Goal: Transaction & Acquisition: Purchase product/service

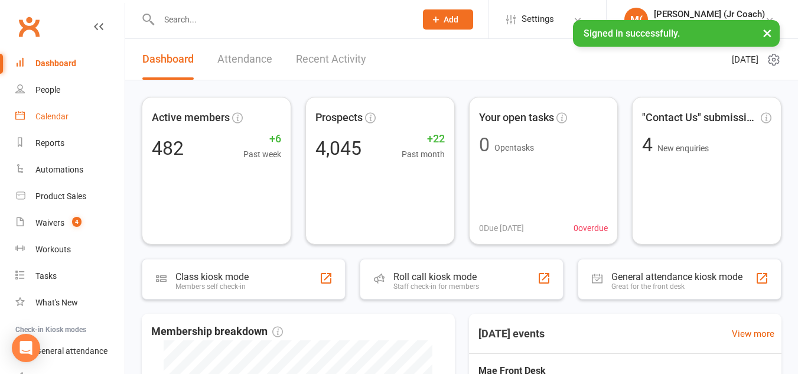
click at [61, 118] on div "Calendar" at bounding box center [51, 116] width 33 height 9
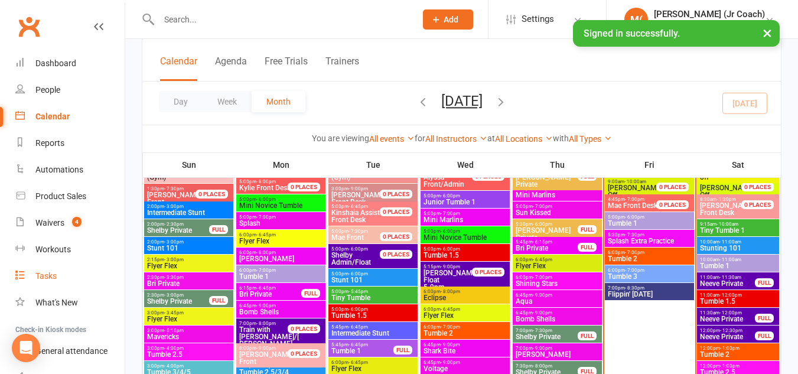
scroll to position [88, 0]
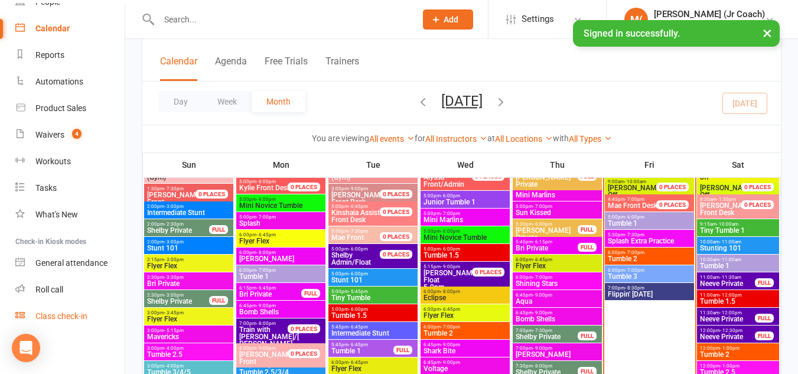
click at [45, 321] on div "Class check-in" at bounding box center [61, 315] width 52 height 9
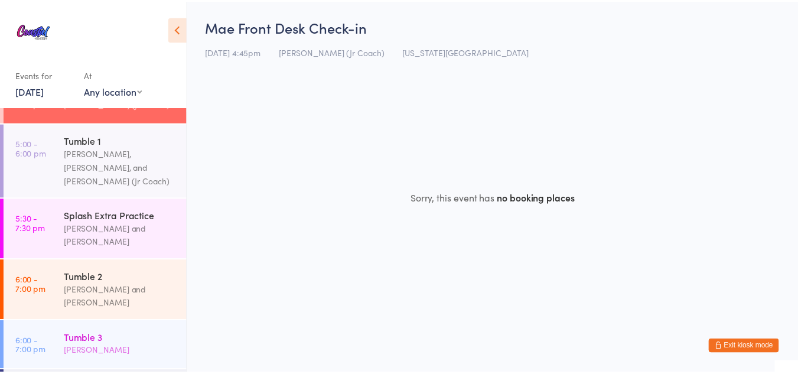
scroll to position [277, 0]
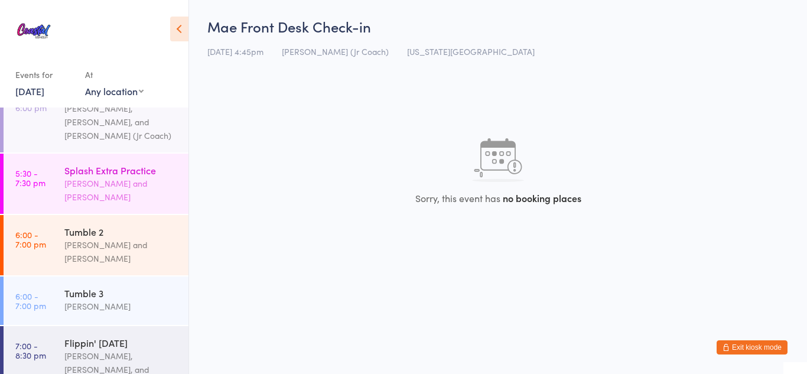
click at [94, 177] on div "Alexis Gardner and Emma Harms" at bounding box center [121, 190] width 114 height 27
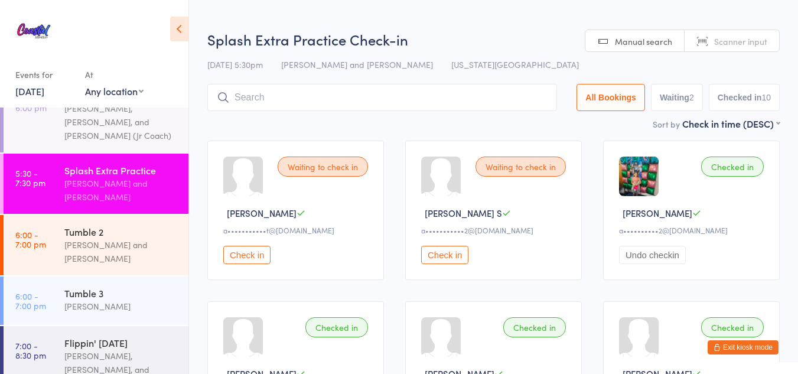
click at [742, 342] on button "Exit kiosk mode" at bounding box center [743, 347] width 71 height 14
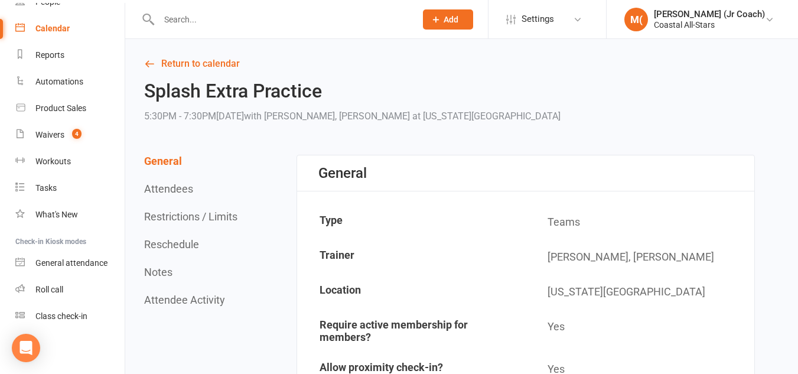
scroll to position [5, 0]
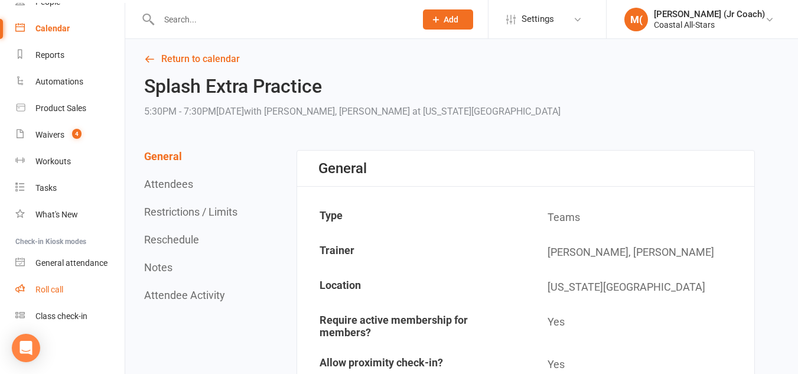
click at [42, 285] on div "Roll call" at bounding box center [49, 289] width 28 height 9
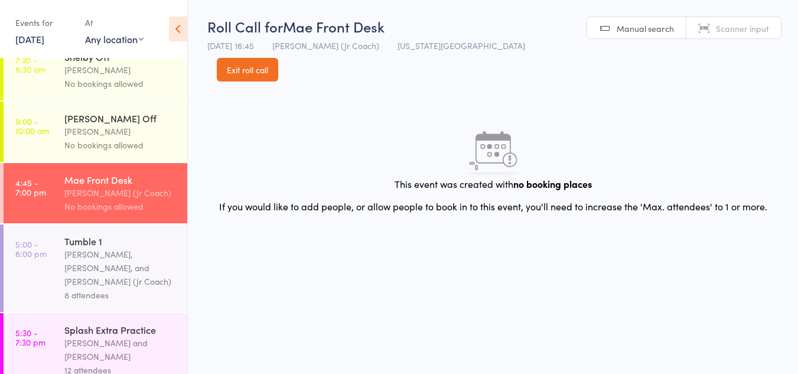
scroll to position [141, 0]
click at [42, 285] on link "5:00 - 6:00 pm Tumble 1 Corin Conway, Kat Timothy, and Kinshaia (Jr Coach) 8 at…" at bounding box center [96, 267] width 184 height 87
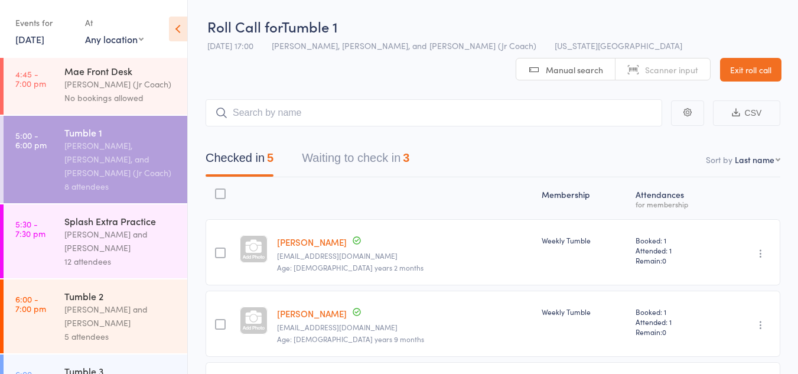
scroll to position [278, 0]
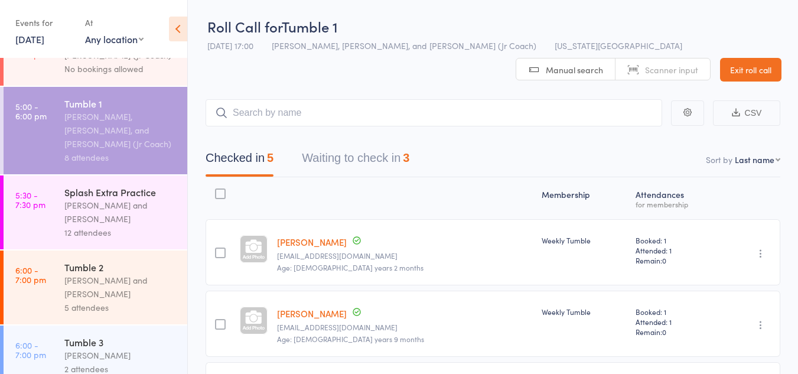
click at [358, 152] on button "Waiting to check in 3" at bounding box center [356, 160] width 108 height 31
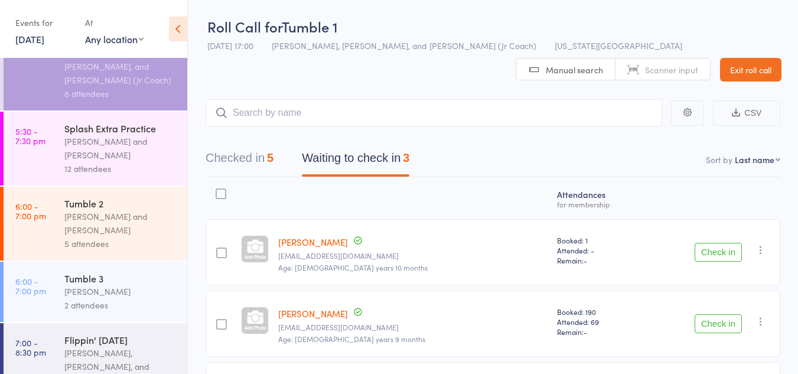
scroll to position [343, 0]
click at [92, 298] on div "2 attendees" at bounding box center [120, 305] width 113 height 14
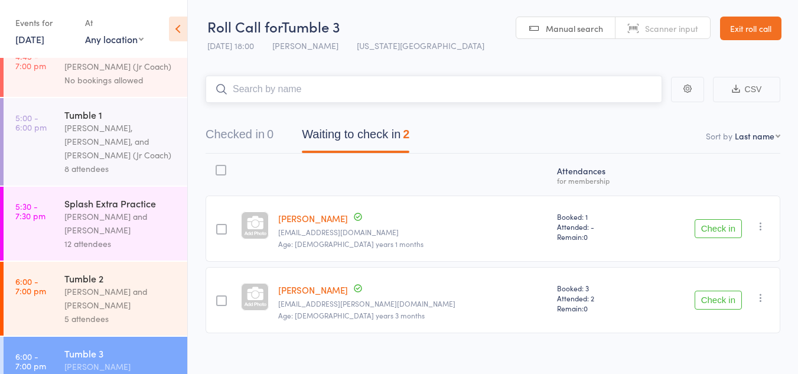
scroll to position [275, 0]
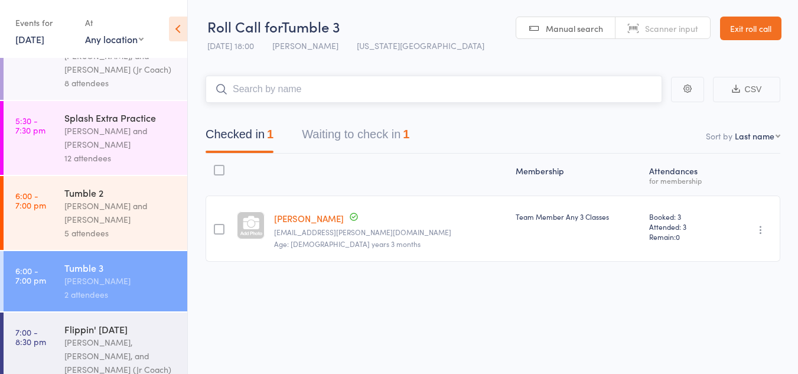
scroll to position [1, 0]
click at [112, 313] on div "Flippin' Friday Corin Conway, Kat Timothy, and Kinshaia (Jr Coach) 26 attendees" at bounding box center [125, 356] width 123 height 87
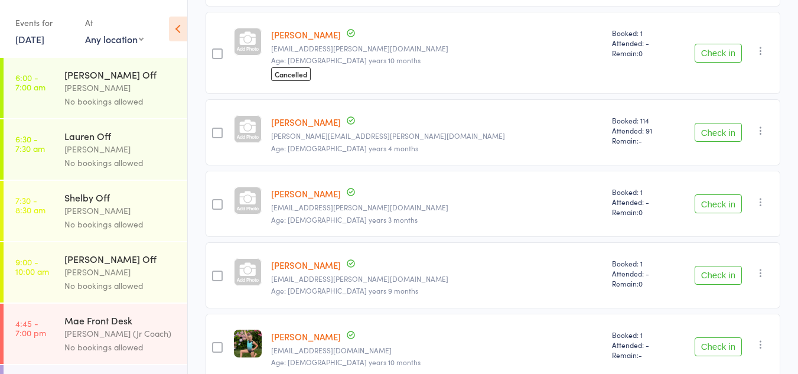
scroll to position [725, 0]
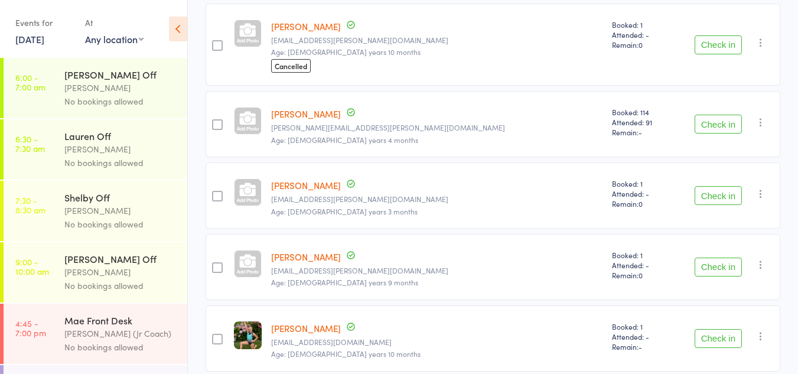
click at [720, 189] on button "Check in" at bounding box center [718, 195] width 47 height 19
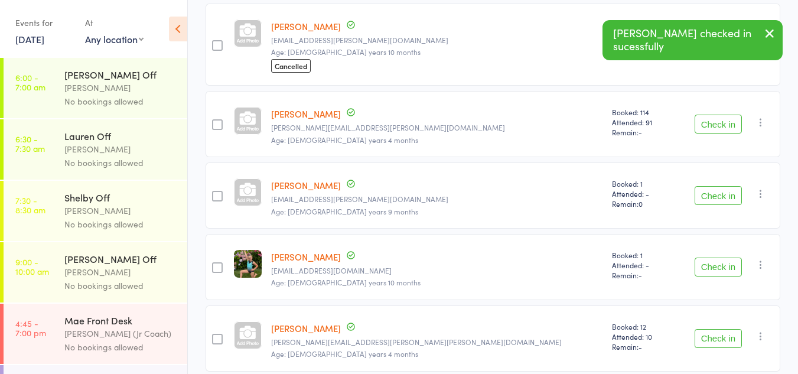
click at [719, 184] on div "Check in Check in Send message Add Note Remove Mark absent" at bounding box center [729, 196] width 103 height 66
click at [720, 191] on button "Check in" at bounding box center [718, 195] width 47 height 19
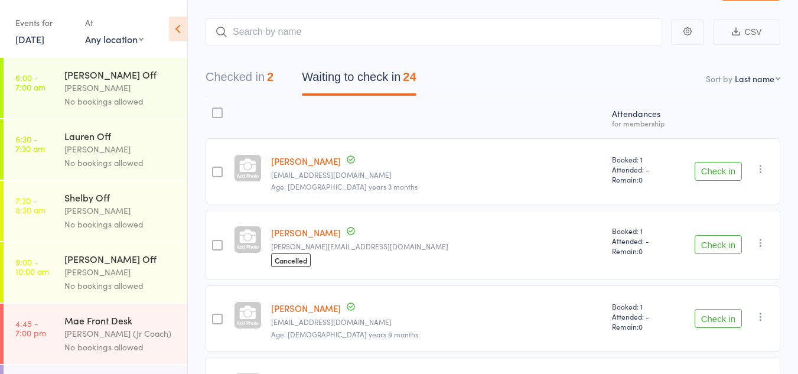
scroll to position [0, 0]
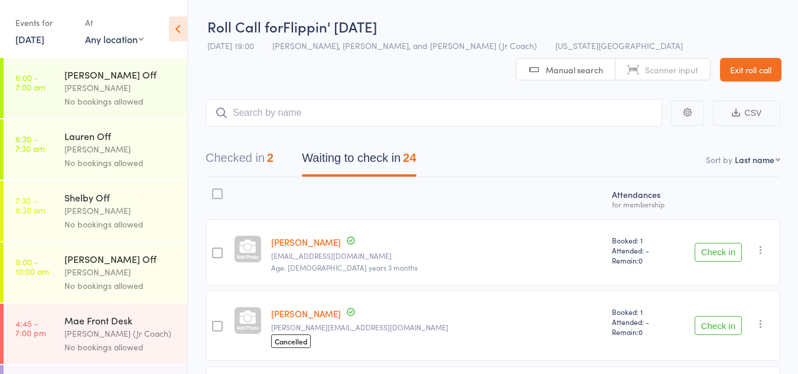
click at [720, 73] on link "Exit roll call" at bounding box center [750, 70] width 61 height 24
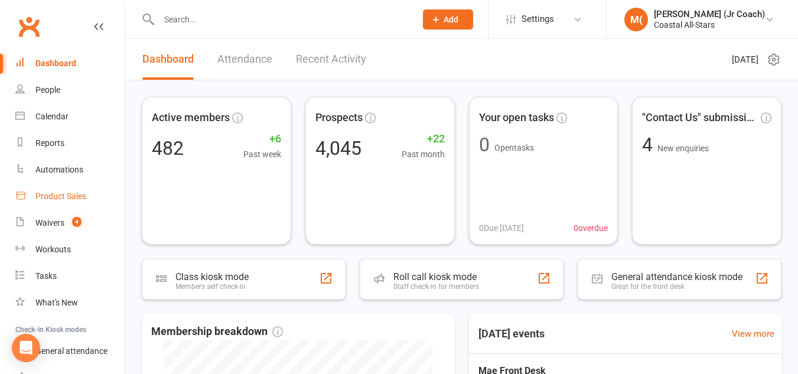
click at [81, 193] on div "Product Sales" at bounding box center [60, 195] width 51 height 9
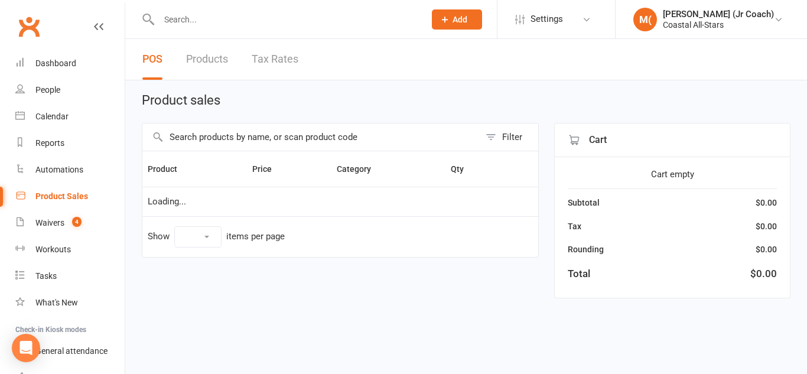
select select "10"
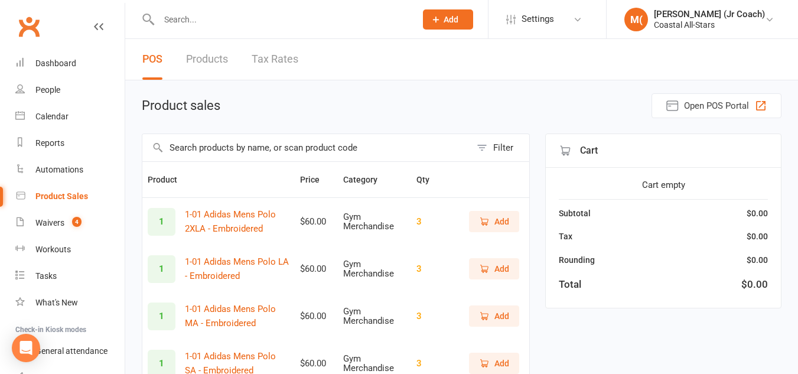
click at [246, 141] on input "text" at bounding box center [306, 147] width 329 height 27
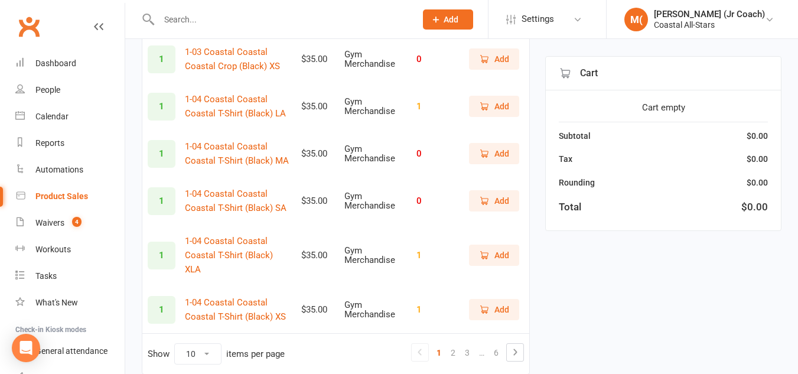
scroll to position [352, 0]
click at [527, 339] on td "Show 10 25 50 100 items per page 1 2 3 … 6" at bounding box center [335, 353] width 387 height 41
click at [515, 345] on icon at bounding box center [515, 352] width 14 height 14
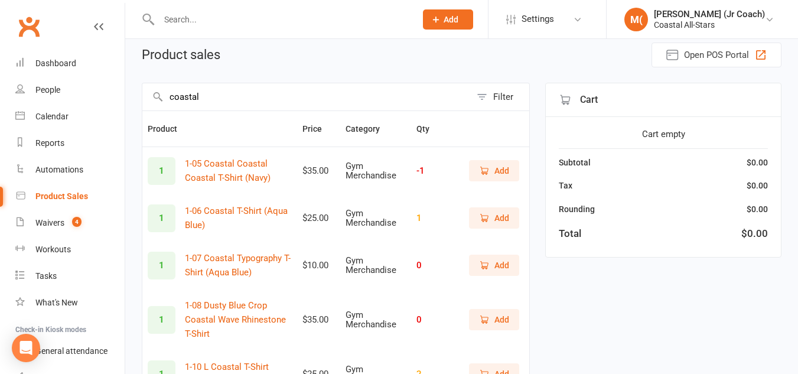
scroll to position [47, 0]
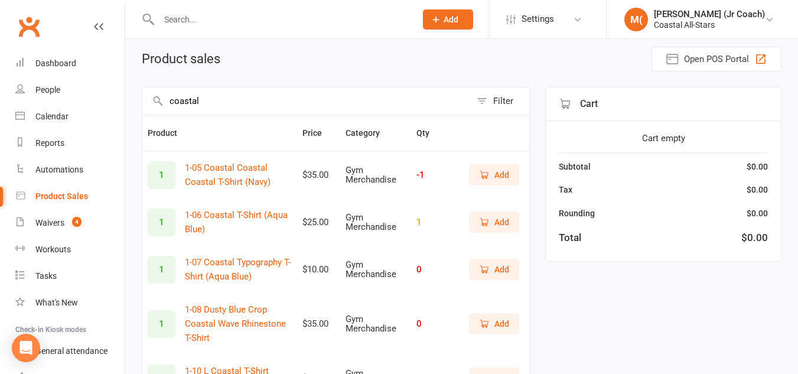
drag, startPoint x: 376, startPoint y: 99, endPoint x: 176, endPoint y: 94, distance: 200.4
drag, startPoint x: 176, startPoint y: 94, endPoint x: 167, endPoint y: 98, distance: 9.8
click at [167, 98] on input "coastal" at bounding box center [306, 100] width 329 height 27
drag, startPoint x: 167, startPoint y: 98, endPoint x: 216, endPoint y: 90, distance: 49.1
click at [216, 90] on input "coastal" at bounding box center [306, 100] width 329 height 27
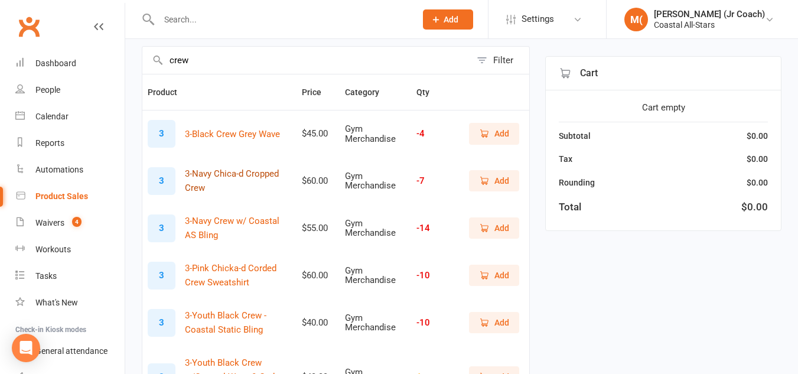
scroll to position [87, 0]
click at [259, 119] on td "3 3-Black Crew Grey Wave" at bounding box center [219, 134] width 154 height 47
click at [220, 57] on input "crew" at bounding box center [306, 60] width 329 height 27
type input "c"
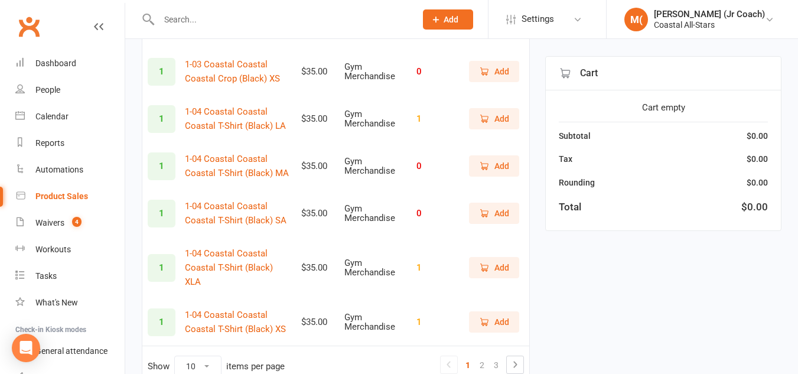
scroll to position [340, 0]
type input "black"
drag, startPoint x: 505, startPoint y: 164, endPoint x: 483, endPoint y: 165, distance: 21.3
click at [483, 165] on icon "button" at bounding box center [484, 165] width 11 height 11
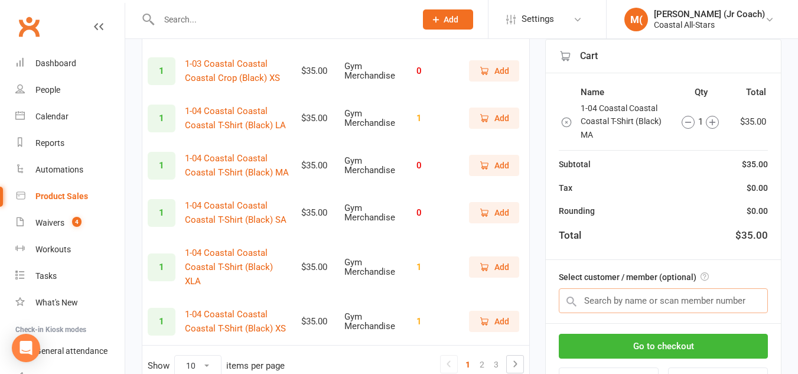
click at [597, 288] on input "text" at bounding box center [663, 300] width 209 height 25
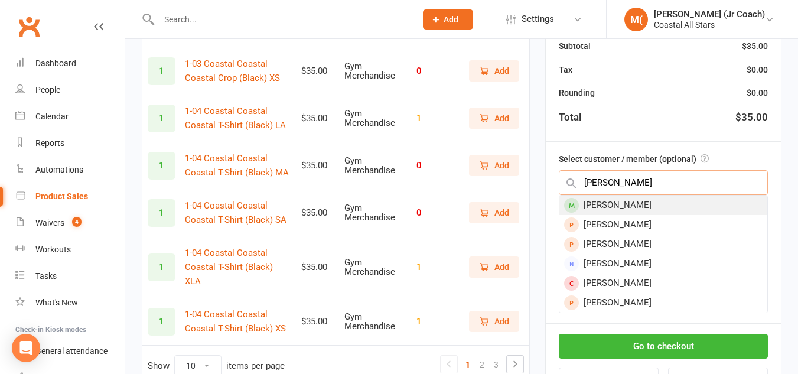
type input "Madison love"
click at [676, 196] on div "Madison Love" at bounding box center [664, 206] width 208 height 20
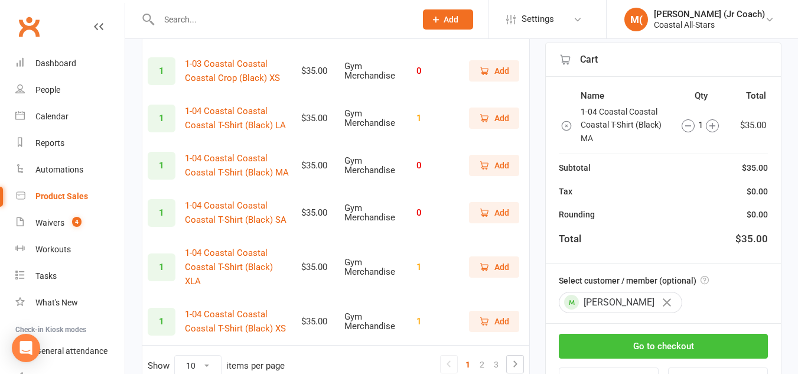
click at [634, 337] on button "Go to checkout" at bounding box center [663, 346] width 209 height 25
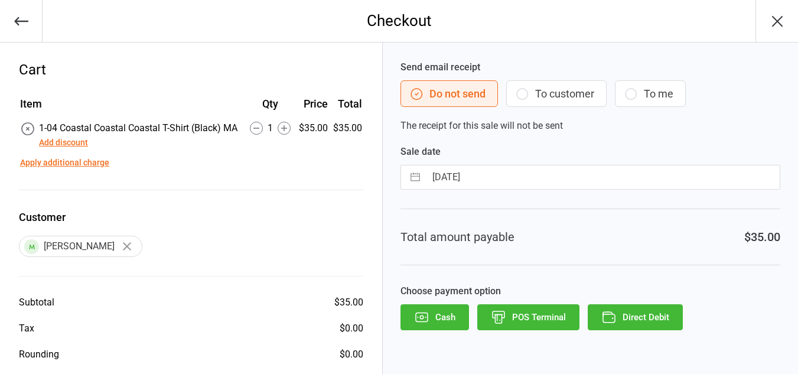
click at [643, 317] on button "Direct Debit" at bounding box center [635, 317] width 95 height 26
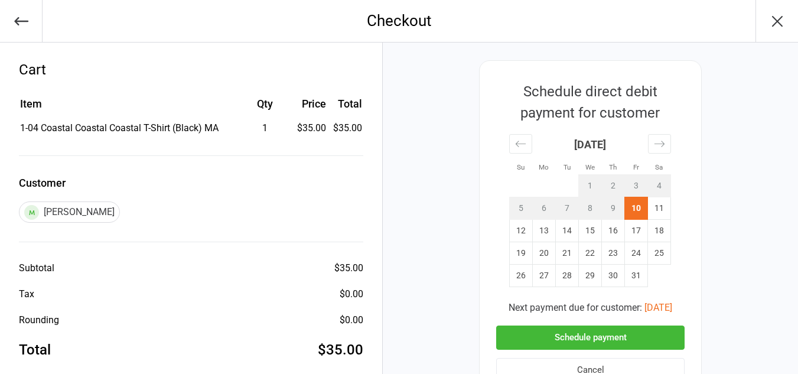
click at [623, 340] on button "Schedule payment" at bounding box center [590, 338] width 189 height 24
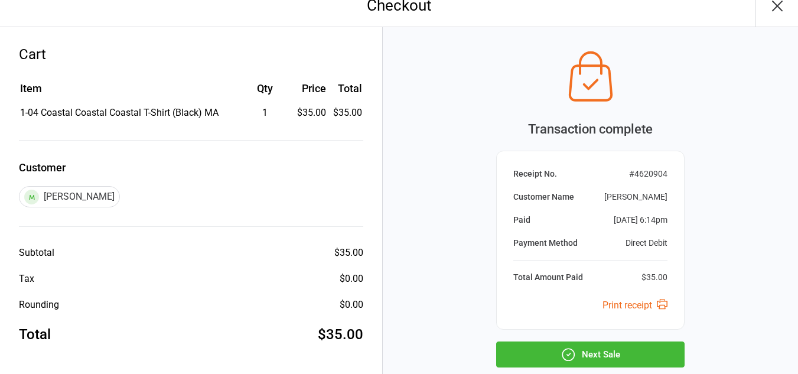
scroll to position [17, 0]
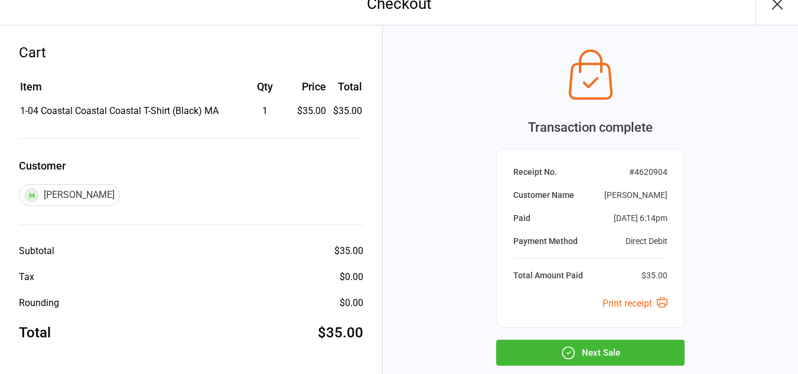
click at [623, 340] on button "Next Sale" at bounding box center [590, 353] width 189 height 26
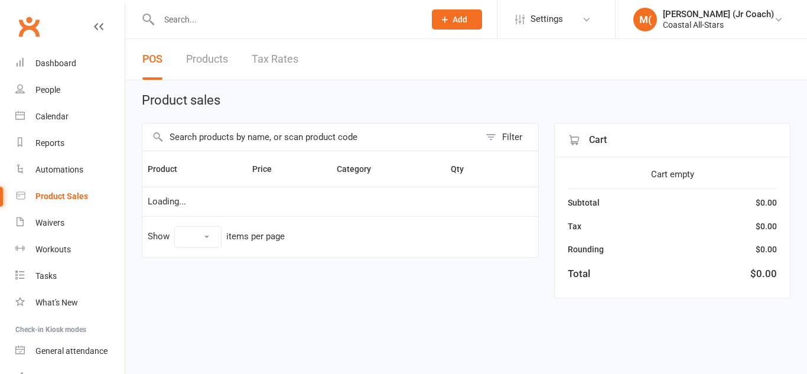
select select "10"
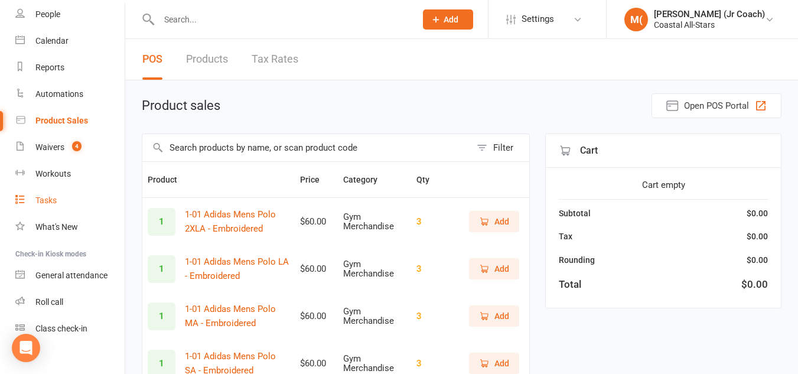
scroll to position [88, 0]
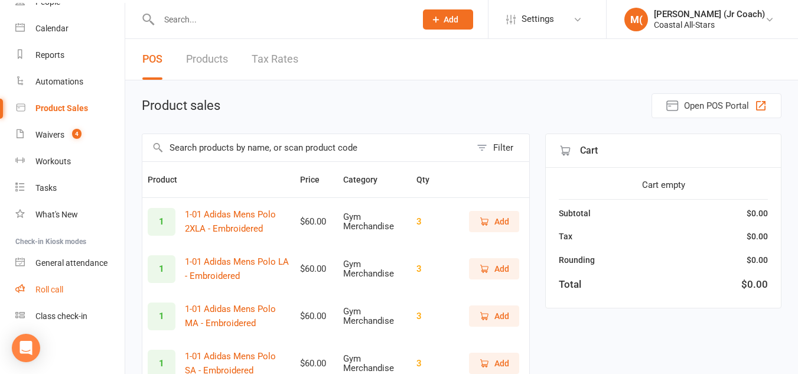
click at [58, 282] on link "Roll call" at bounding box center [69, 290] width 109 height 27
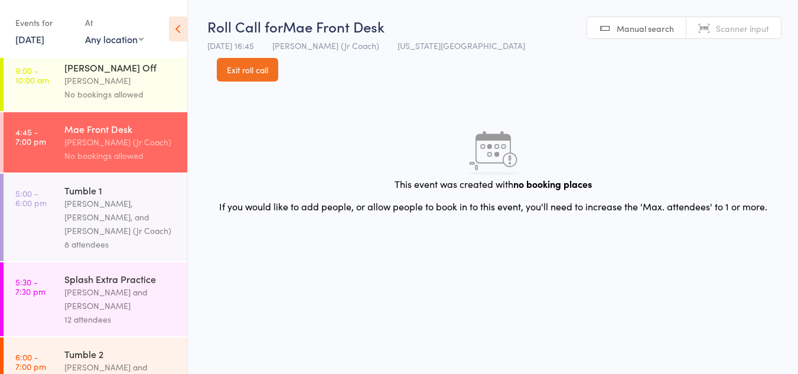
scroll to position [192, 0]
click at [154, 205] on div "Corin Conway, Kat Timothy, and Kinshaia (Jr Coach)" at bounding box center [120, 216] width 113 height 41
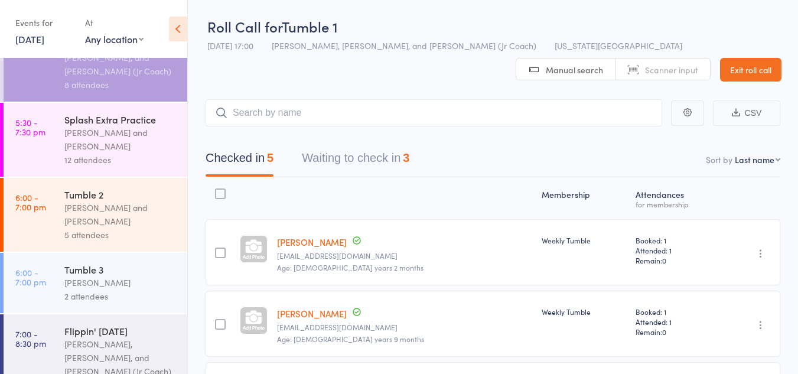
scroll to position [353, 0]
click at [135, 208] on div "Corin Conway and Kat Timothy" at bounding box center [120, 212] width 113 height 27
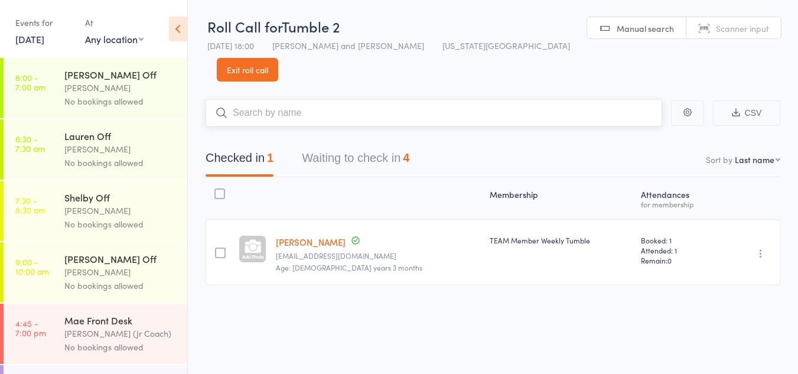
click at [398, 145] on button "Waiting to check in 4" at bounding box center [356, 160] width 108 height 31
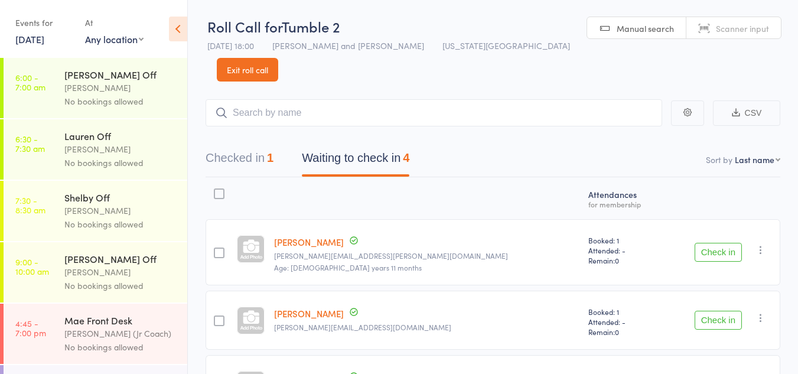
click at [728, 243] on button "Check in" at bounding box center [718, 252] width 47 height 19
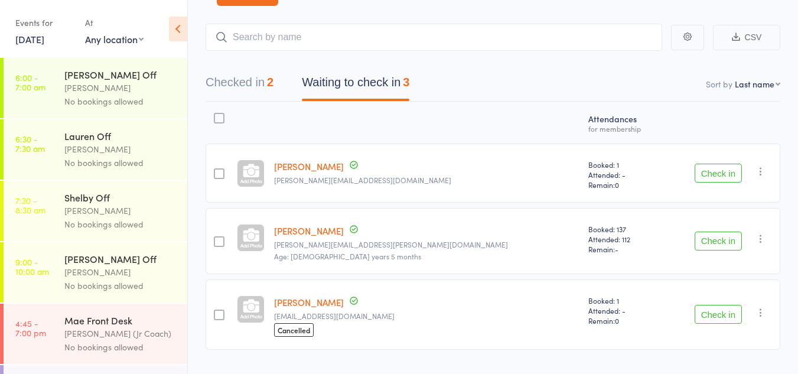
scroll to position [76, 0]
click at [715, 304] on button "Check in" at bounding box center [718, 313] width 47 height 19
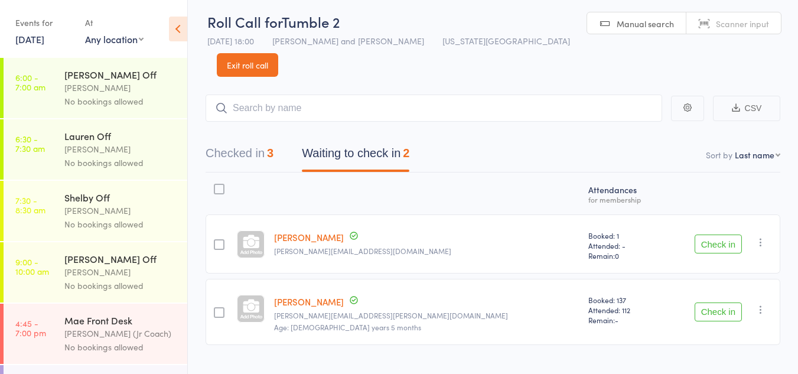
drag, startPoint x: 282, startPoint y: 131, endPoint x: 248, endPoint y: 130, distance: 34.3
click at [248, 141] on div "Checked in 3 Waiting to check in 2" at bounding box center [307, 156] width 232 height 31
click at [248, 141] on button "Checked in 3" at bounding box center [240, 156] width 68 height 31
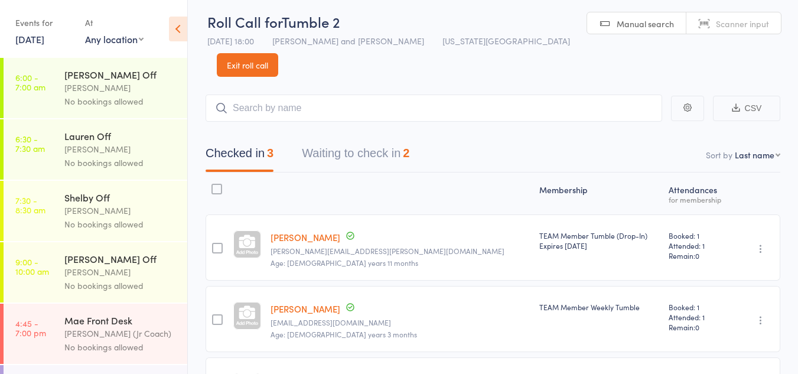
scroll to position [76, 0]
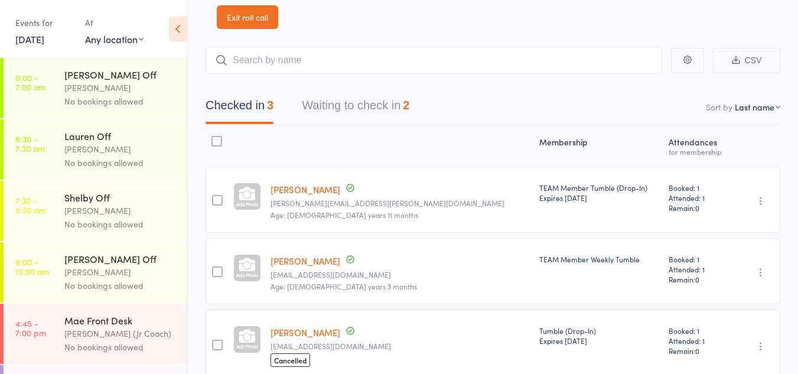
click at [372, 93] on button "Waiting to check in 2" at bounding box center [356, 108] width 108 height 31
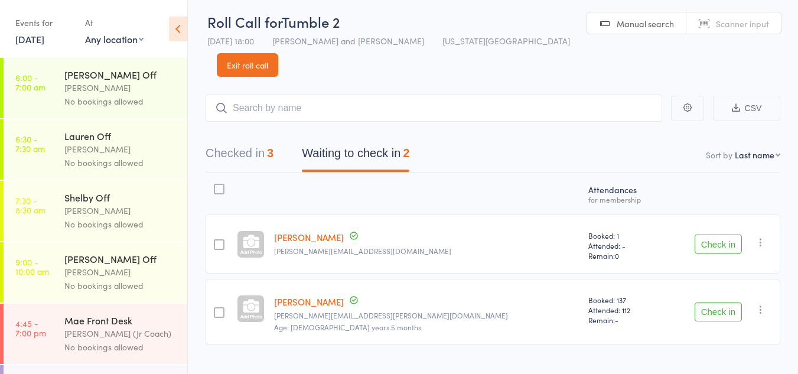
scroll to position [0, 0]
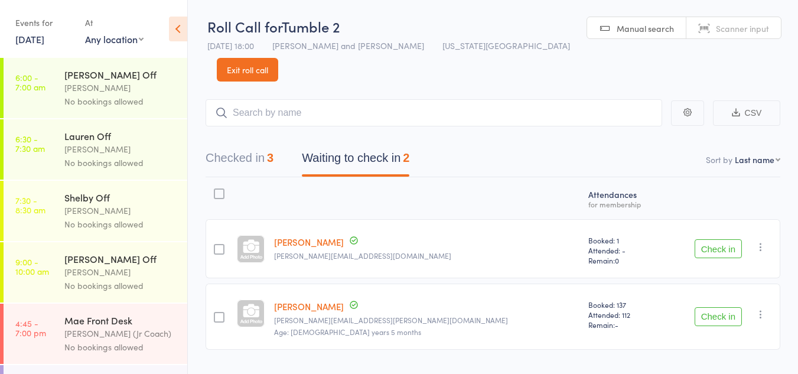
click at [755, 240] on button "button" at bounding box center [761, 247] width 14 height 14
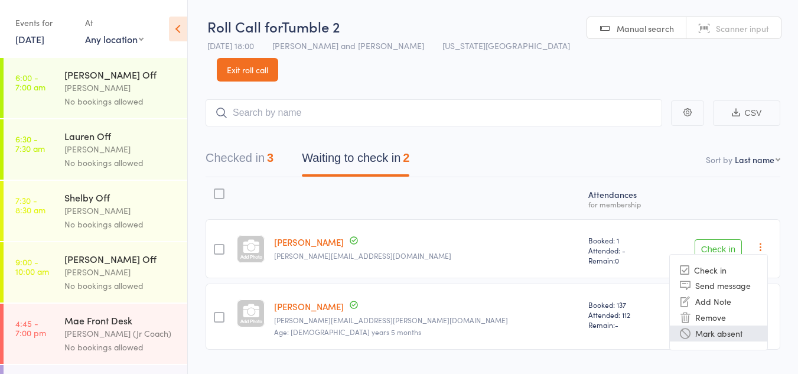
click at [697, 326] on li "Mark absent" at bounding box center [719, 334] width 98 height 16
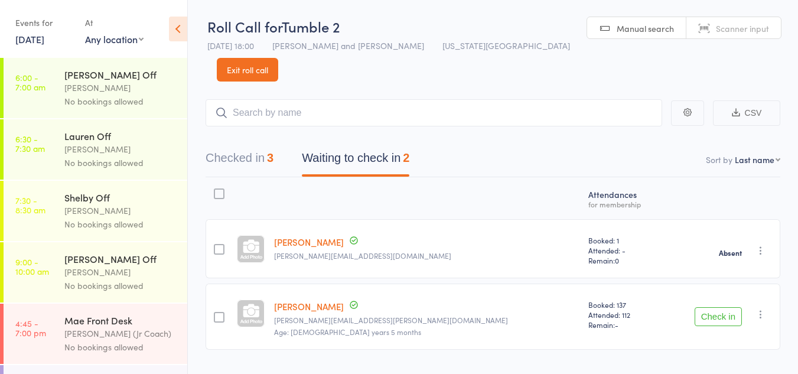
click at [757, 308] on icon "button" at bounding box center [761, 314] width 12 height 12
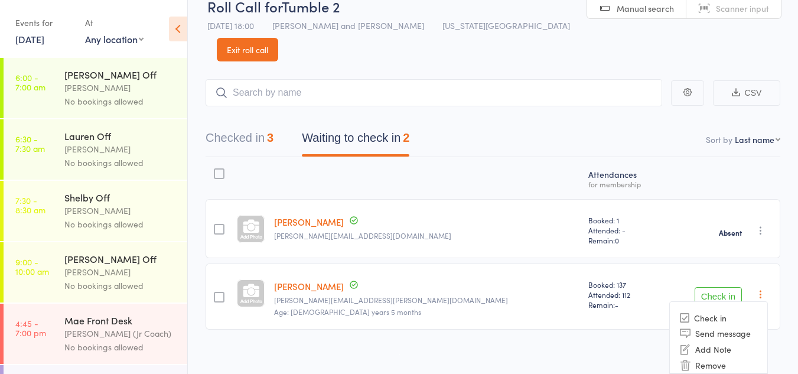
click at [716, 373] on li "Mark absent" at bounding box center [719, 381] width 98 height 16
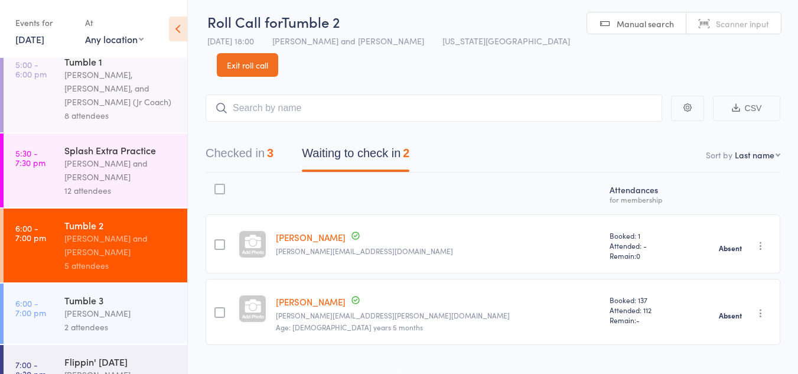
scroll to position [321, 0]
click at [116, 293] on div "Tumble 3" at bounding box center [120, 299] width 113 height 13
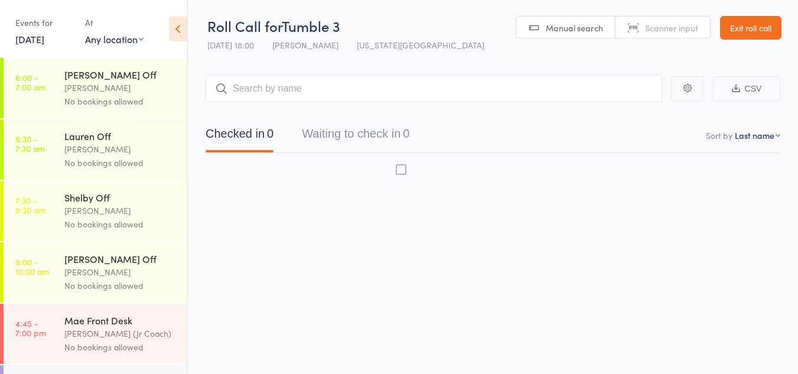
scroll to position [1, 0]
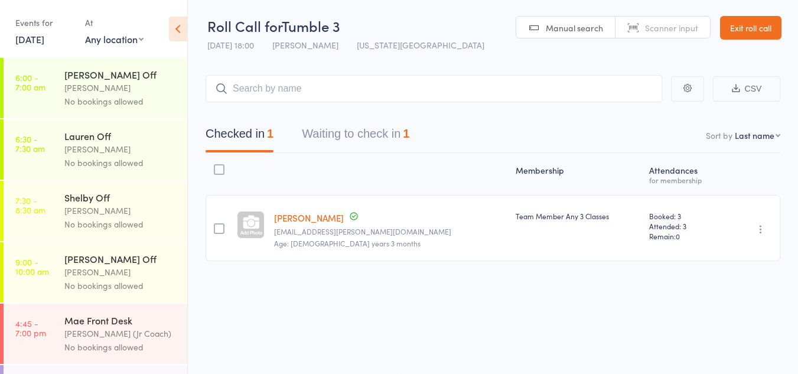
click at [373, 131] on button "Waiting to check in 1" at bounding box center [356, 136] width 108 height 31
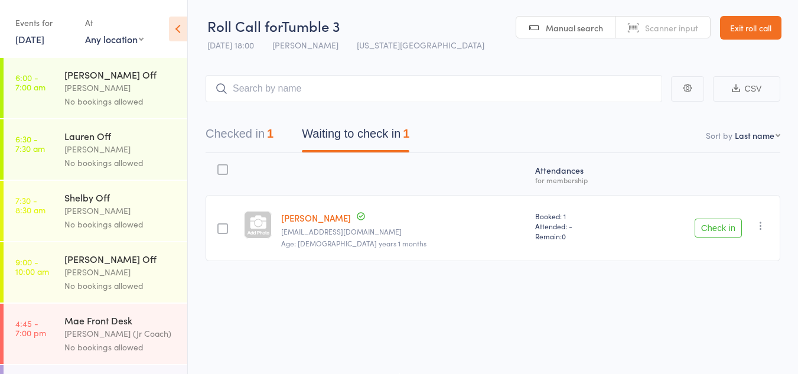
click at [765, 221] on icon "button" at bounding box center [761, 226] width 12 height 12
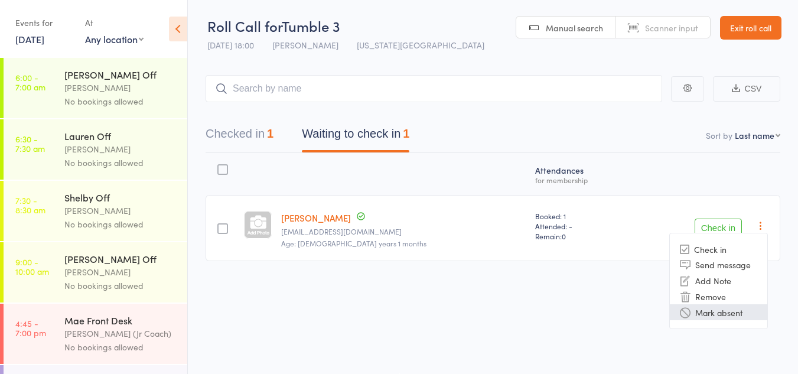
click at [714, 313] on li "Mark absent" at bounding box center [719, 312] width 98 height 16
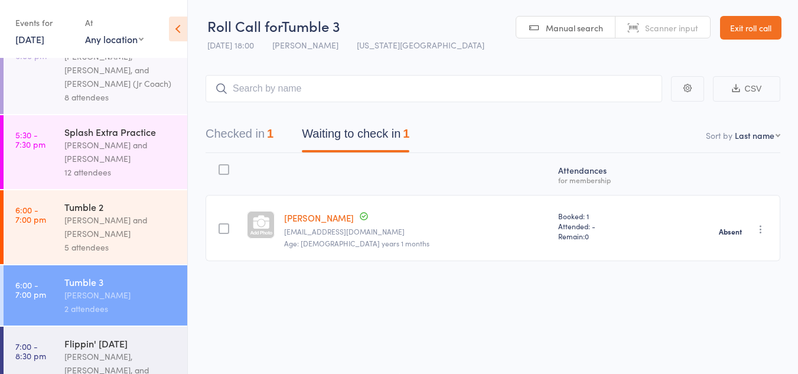
scroll to position [353, 0]
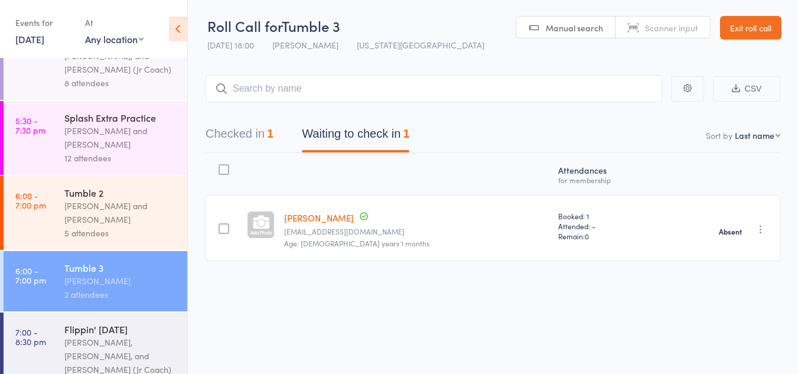
click at [72, 336] on div "Corin Conway, Kat Timothy, and Kinshaia (Jr Coach)" at bounding box center [120, 356] width 113 height 41
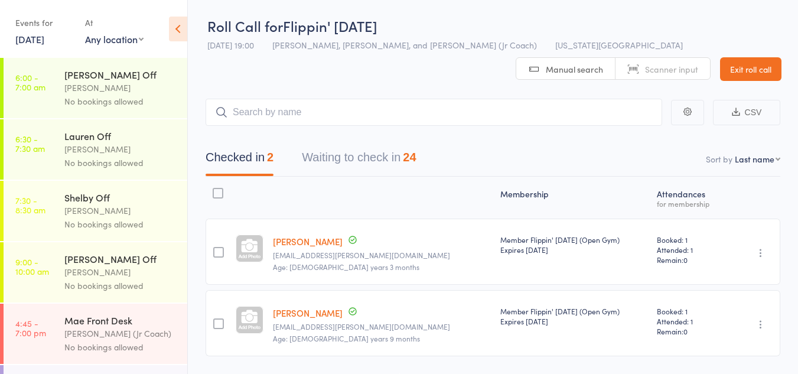
click at [369, 156] on button "Waiting to check in 24" at bounding box center [359, 160] width 114 height 31
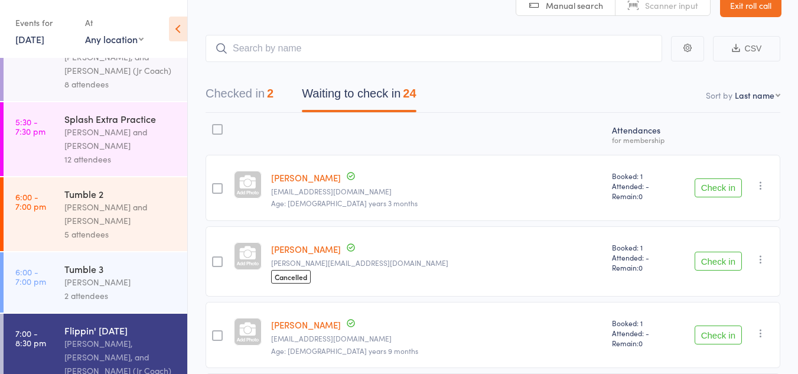
scroll to position [353, 0]
click at [112, 210] on div "Corin Conway and Kat Timothy" at bounding box center [120, 212] width 113 height 27
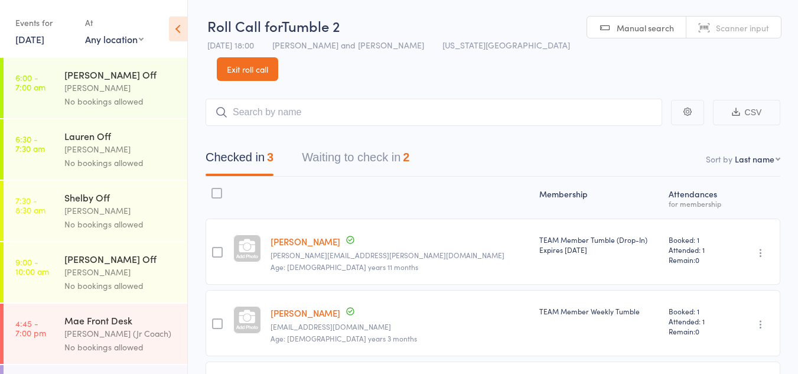
click at [349, 145] on button "Waiting to check in 2" at bounding box center [356, 160] width 108 height 31
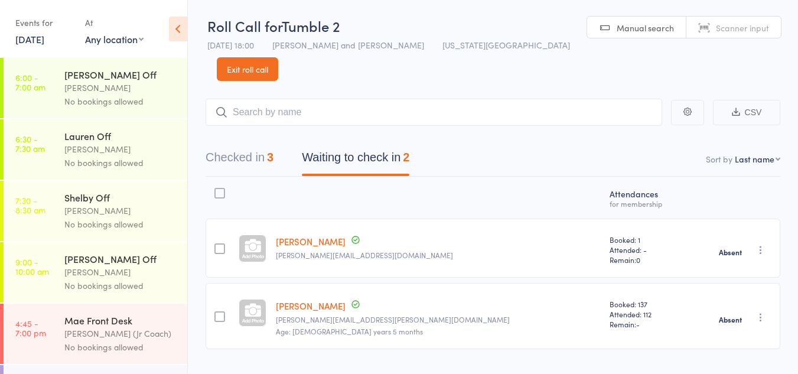
click at [765, 311] on icon "button" at bounding box center [761, 317] width 12 height 12
click at [733, 333] on li "Check in" at bounding box center [719, 340] width 98 height 15
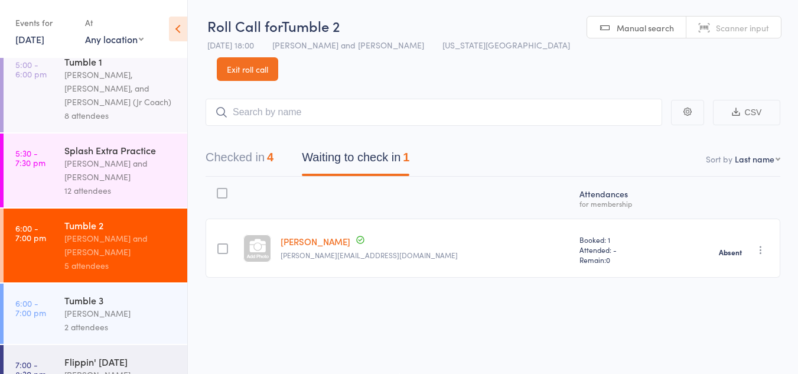
scroll to position [353, 0]
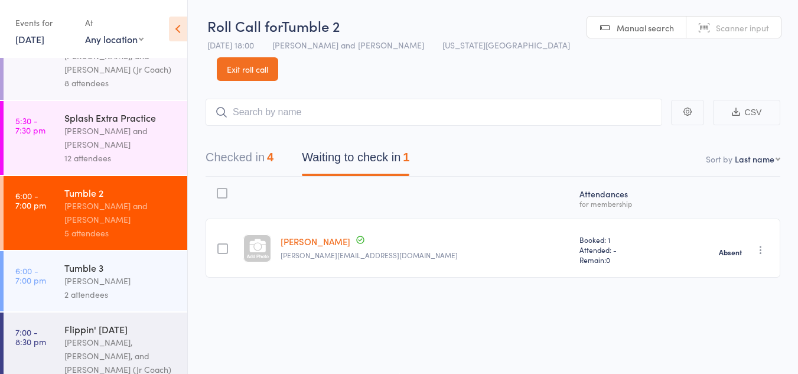
click at [90, 323] on div "Flippin' Friday" at bounding box center [120, 329] width 113 height 13
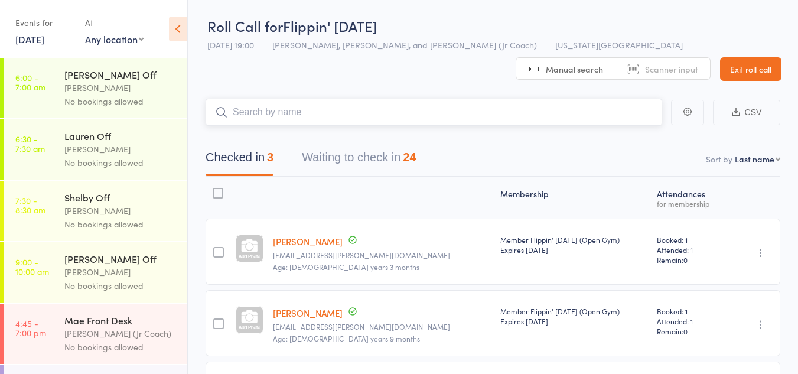
click at [391, 145] on button "Waiting to check in 24" at bounding box center [359, 160] width 114 height 31
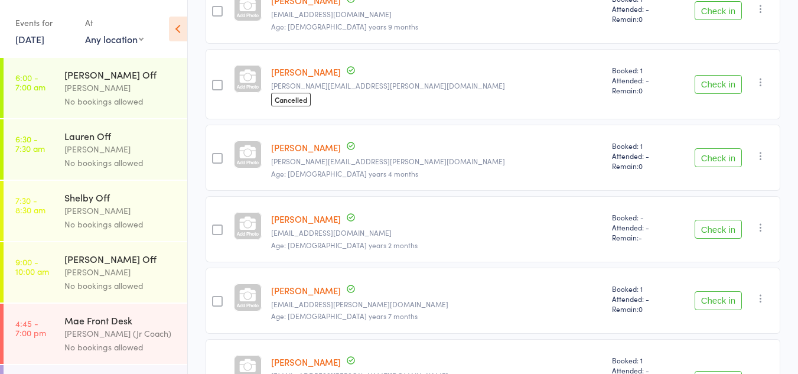
scroll to position [390, 0]
click at [709, 225] on button "Check in" at bounding box center [718, 228] width 47 height 19
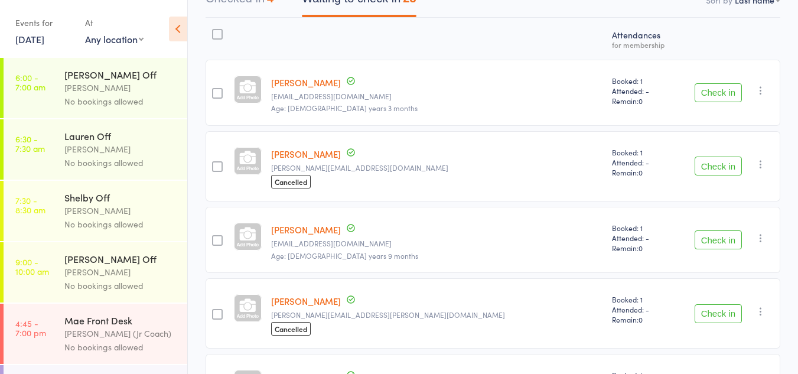
scroll to position [0, 0]
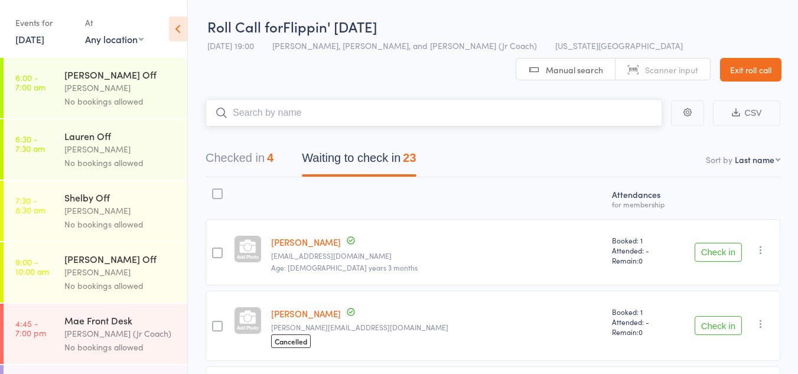
click at [386, 118] on input "search" at bounding box center [434, 112] width 457 height 27
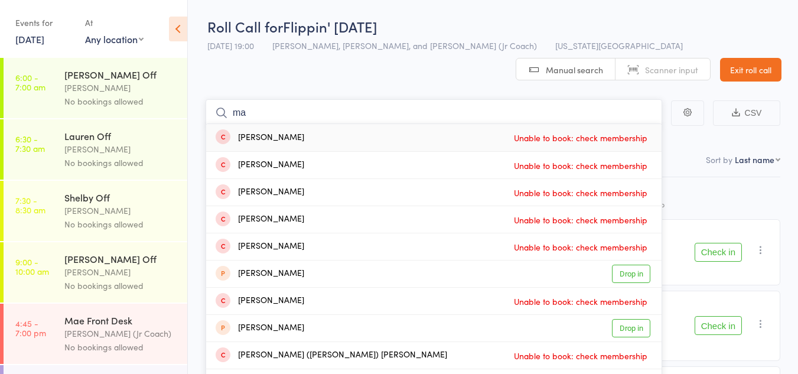
type input "m"
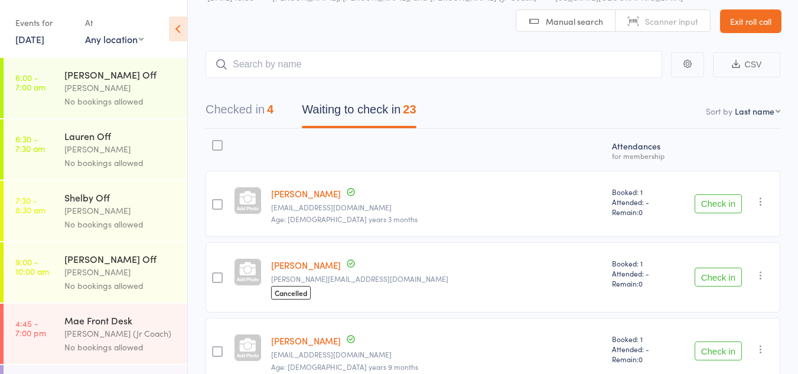
scroll to position [50, 0]
click at [708, 275] on button "Check in" at bounding box center [718, 276] width 47 height 19
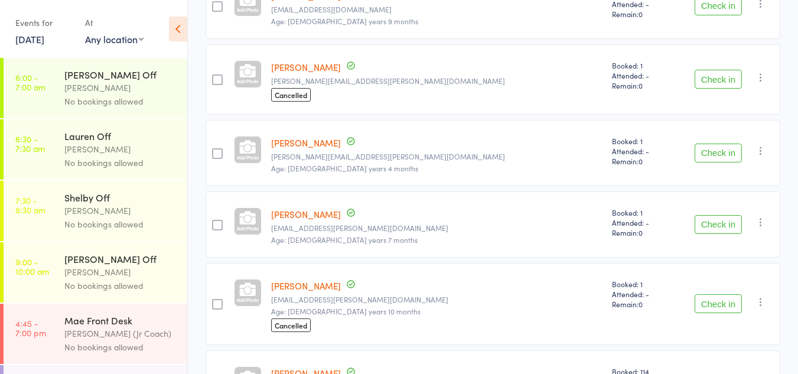
scroll to position [321, 0]
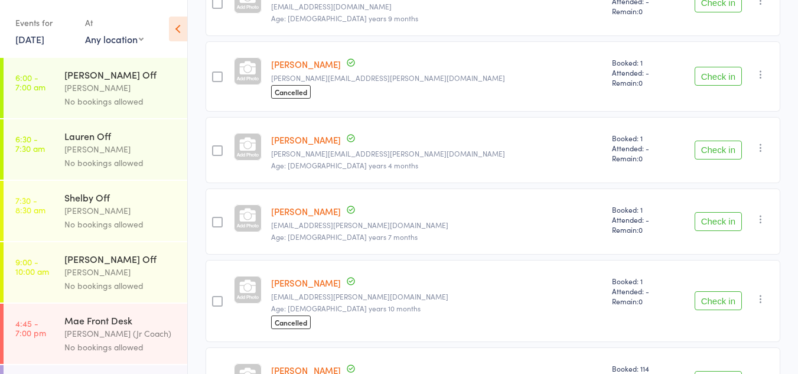
click at [720, 300] on button "Check in" at bounding box center [718, 300] width 47 height 19
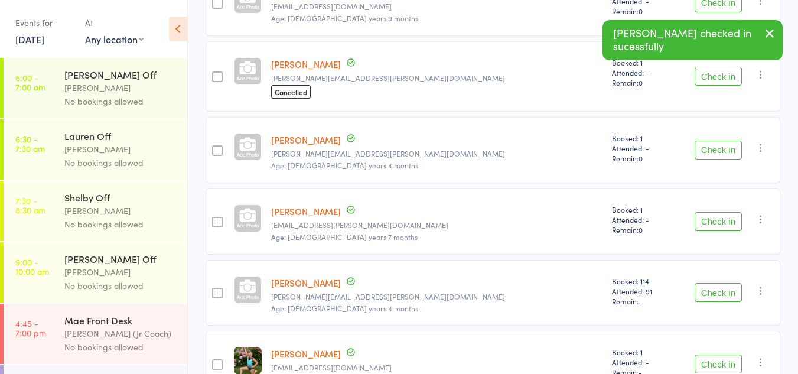
scroll to position [329, 0]
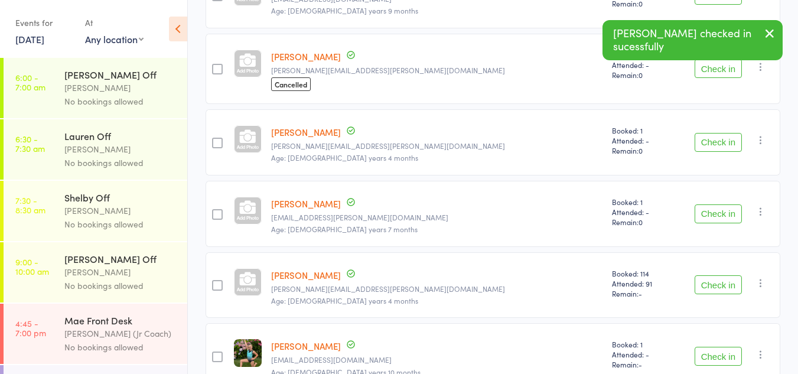
click at [714, 213] on button "Check in" at bounding box center [718, 213] width 47 height 19
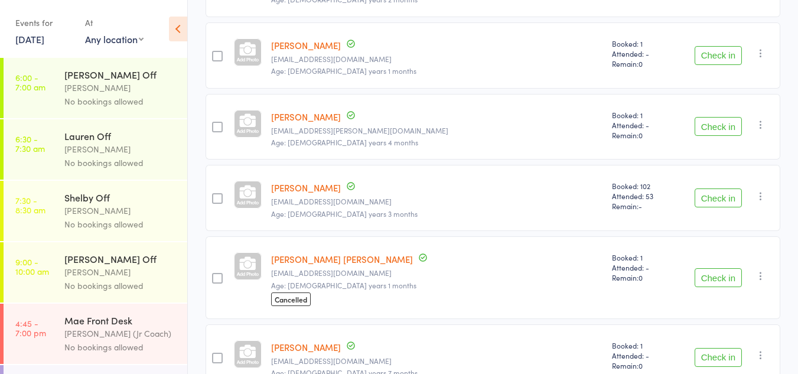
scroll to position [1130, 0]
click at [729, 277] on button "Check in" at bounding box center [718, 277] width 47 height 19
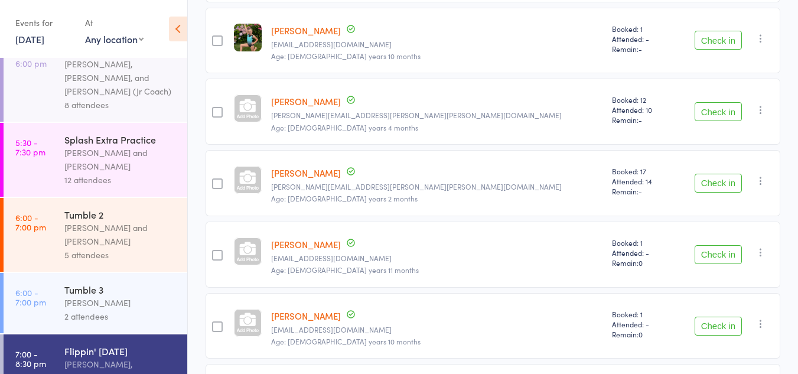
scroll to position [574, 0]
click at [717, 255] on button "Check in" at bounding box center [718, 254] width 47 height 19
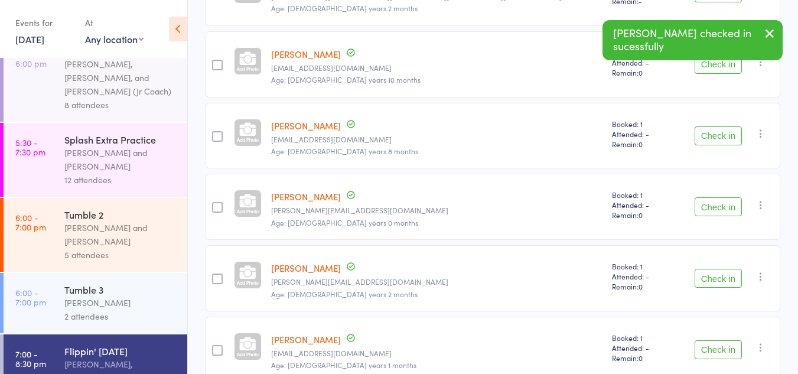
scroll to position [767, 0]
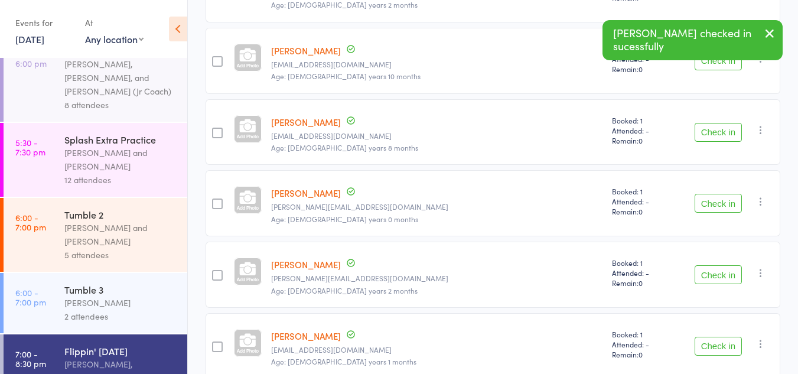
click at [721, 275] on button "Check in" at bounding box center [718, 274] width 47 height 19
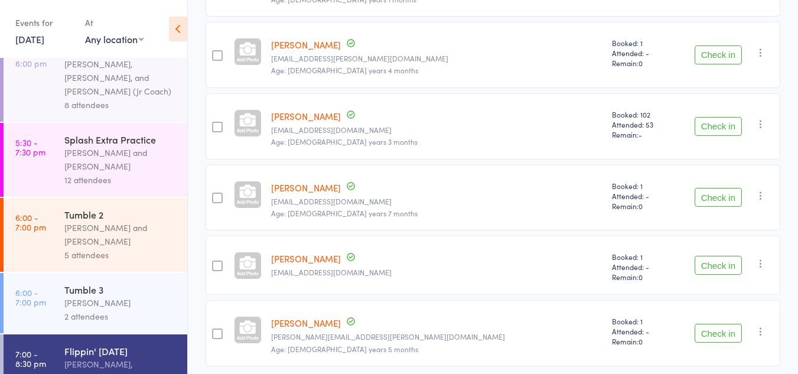
scroll to position [1103, 0]
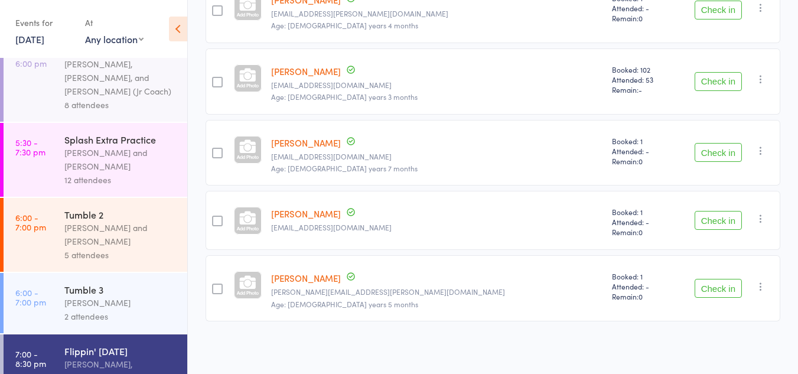
click at [723, 282] on button "Check in" at bounding box center [718, 288] width 47 height 19
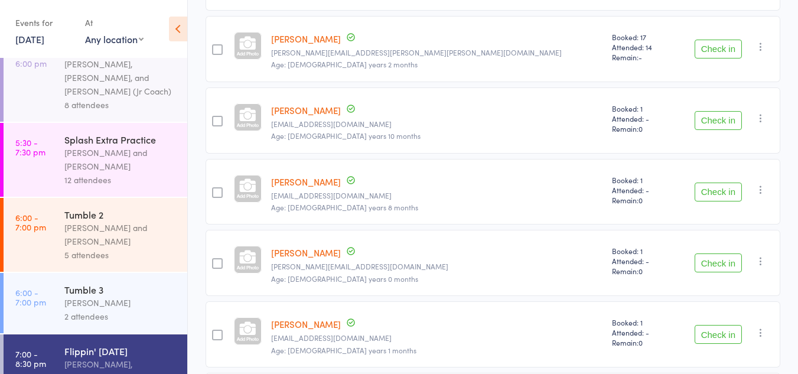
scroll to position [743, 0]
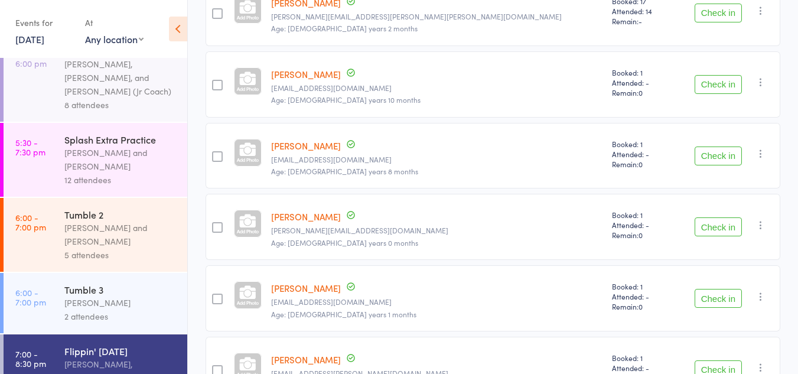
click at [738, 229] on button "Check in" at bounding box center [718, 226] width 47 height 19
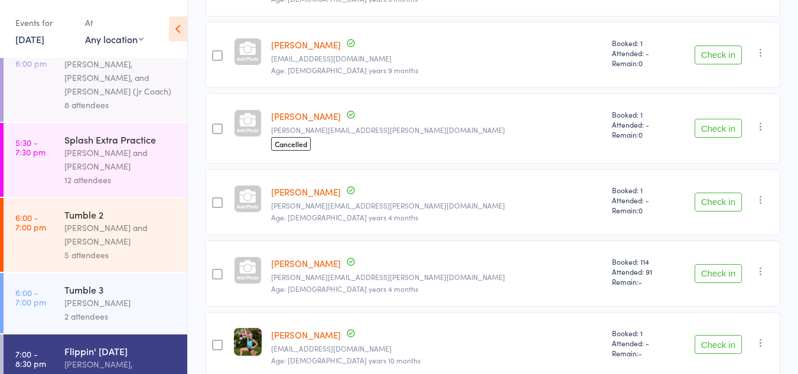
scroll to position [268, 0]
click at [709, 57] on button "Check in" at bounding box center [718, 55] width 47 height 19
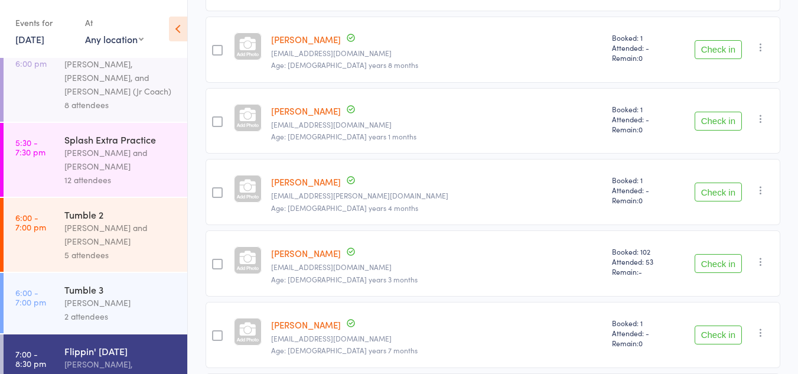
scroll to position [779, 0]
click at [710, 261] on button "Check in" at bounding box center [718, 263] width 47 height 19
click at [723, 335] on button "Check in" at bounding box center [718, 330] width 47 height 19
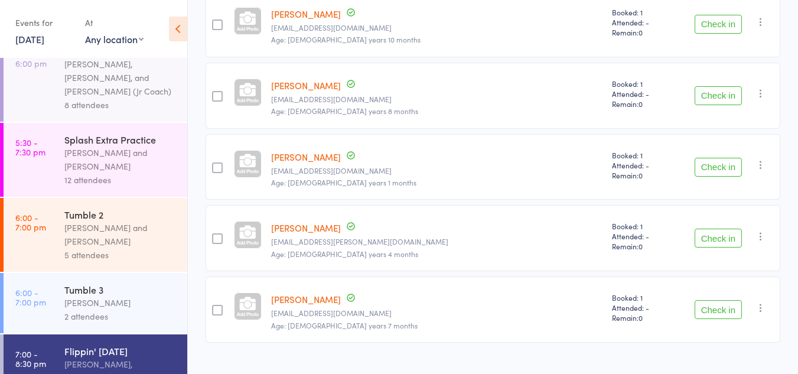
scroll to position [754, 0]
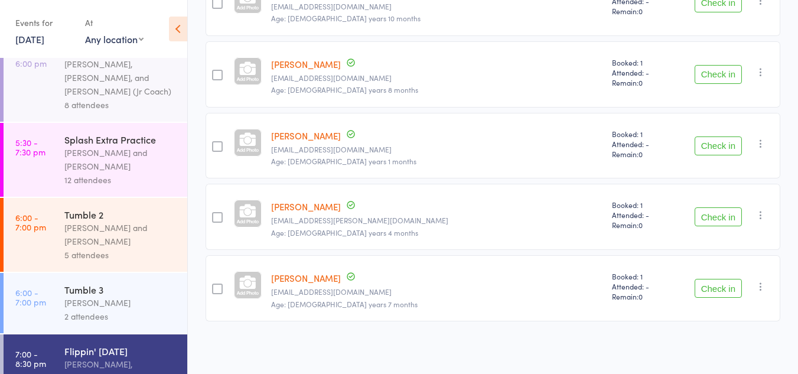
drag, startPoint x: 726, startPoint y: 288, endPoint x: 584, endPoint y: 356, distance: 158.1
click at [722, 287] on button "Check in" at bounding box center [718, 288] width 47 height 19
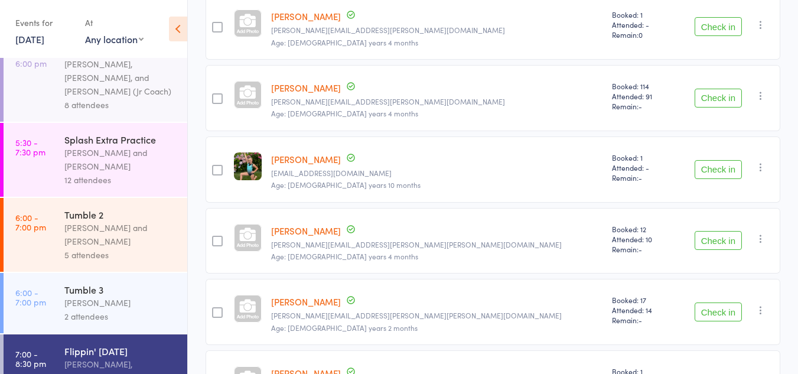
scroll to position [374, 0]
click at [715, 239] on button "Check in" at bounding box center [718, 239] width 47 height 19
click at [703, 102] on button "Check in" at bounding box center [718, 97] width 47 height 19
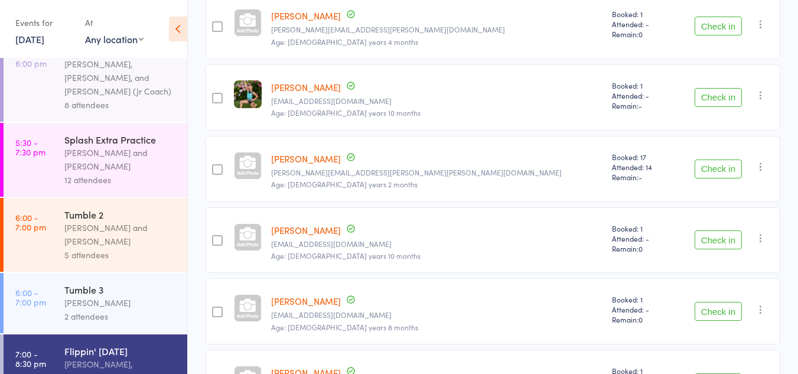
click at [726, 173] on button "Check in" at bounding box center [718, 169] width 47 height 19
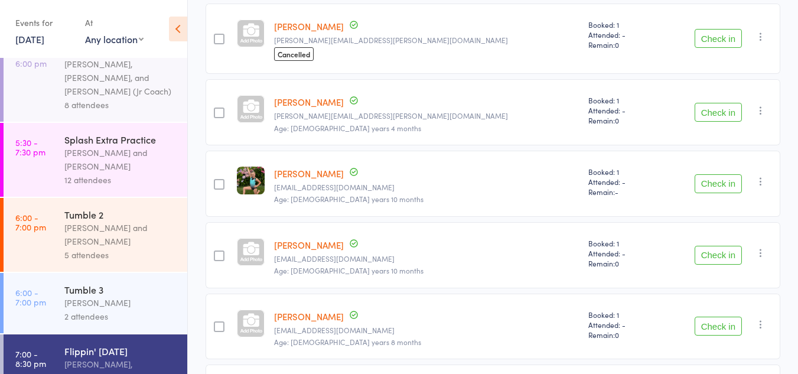
scroll to position [287, 0]
click at [718, 182] on button "Check in" at bounding box center [718, 184] width 47 height 19
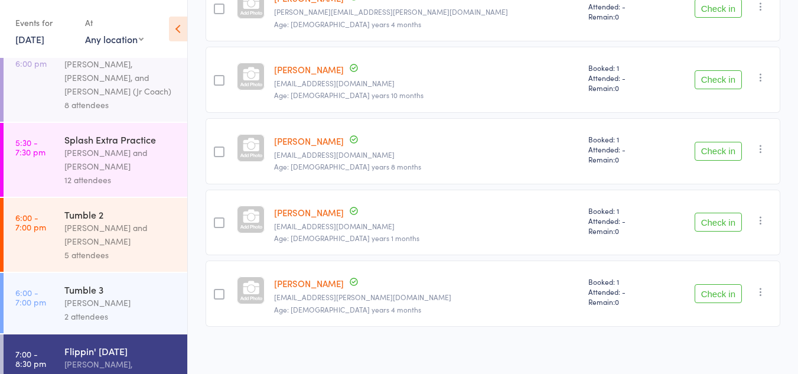
scroll to position [397, 0]
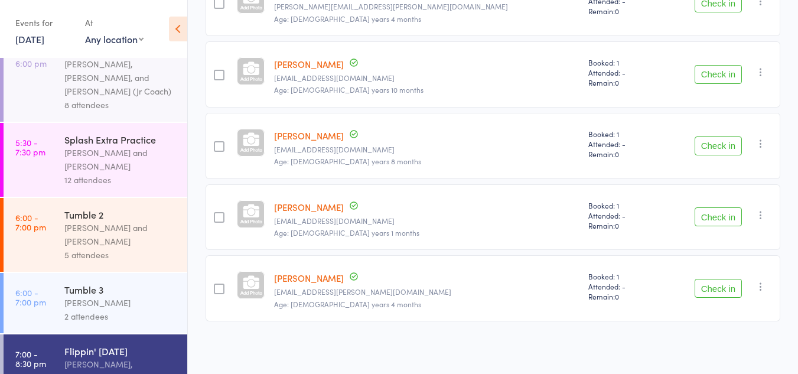
click at [710, 217] on button "Check in" at bounding box center [718, 216] width 47 height 19
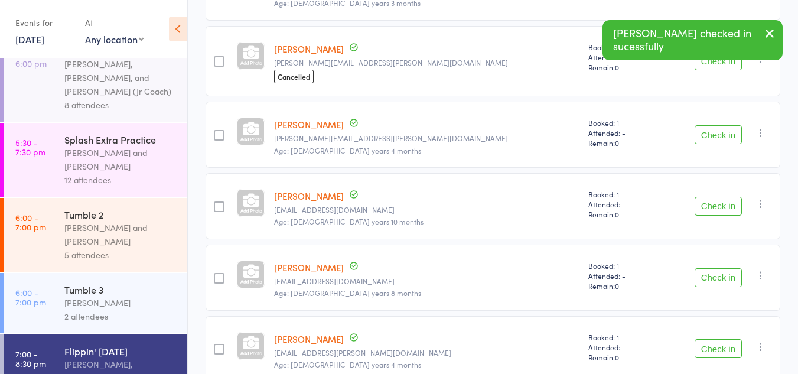
scroll to position [262, 0]
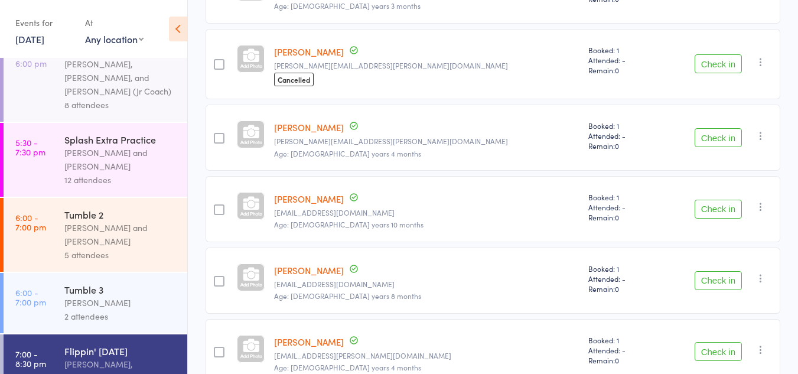
click at [721, 277] on button "Check in" at bounding box center [718, 280] width 47 height 19
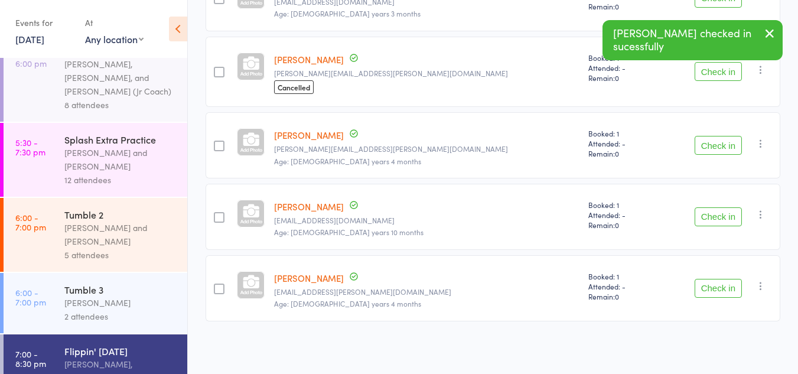
scroll to position [254, 0]
click at [709, 214] on button "Check in" at bounding box center [718, 216] width 47 height 19
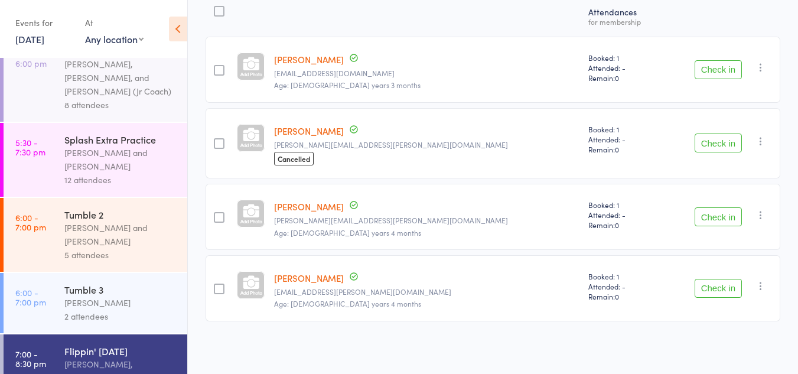
click at [87, 173] on div "12 attendees" at bounding box center [120, 180] width 113 height 14
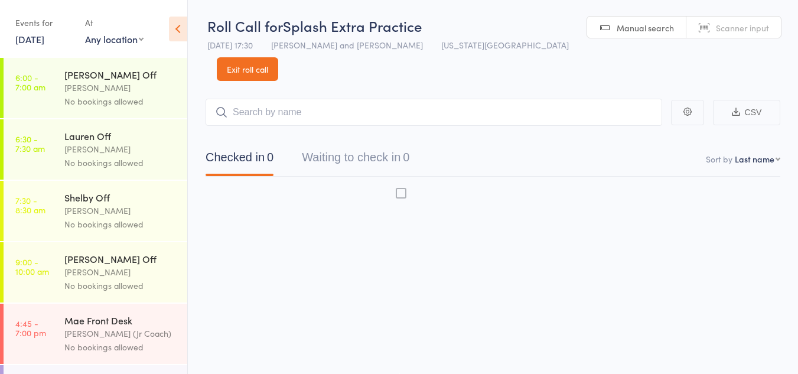
scroll to position [1, 0]
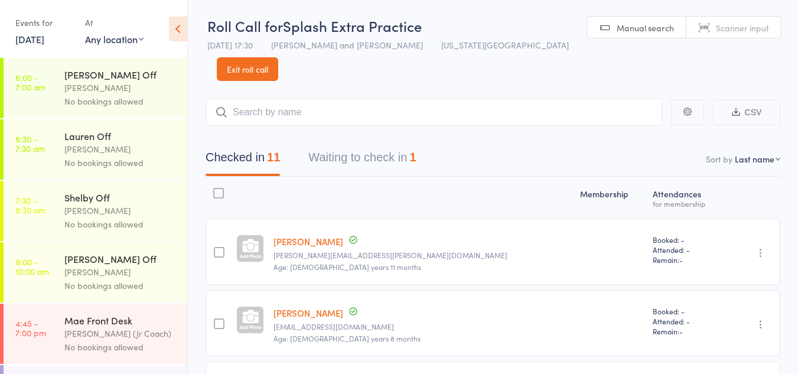
click at [372, 145] on button "Waiting to check in 1" at bounding box center [362, 160] width 108 height 31
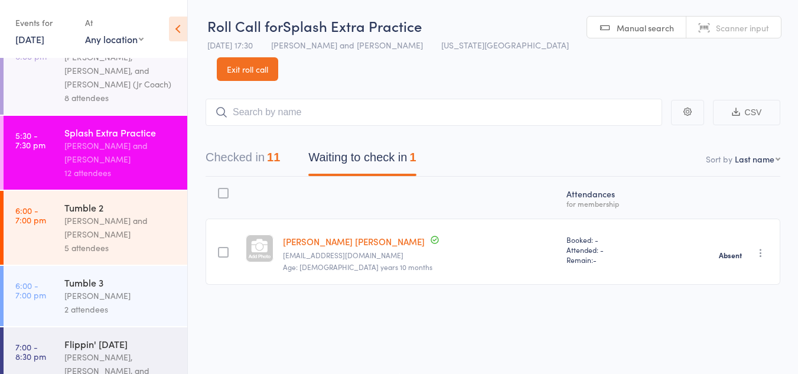
scroll to position [353, 0]
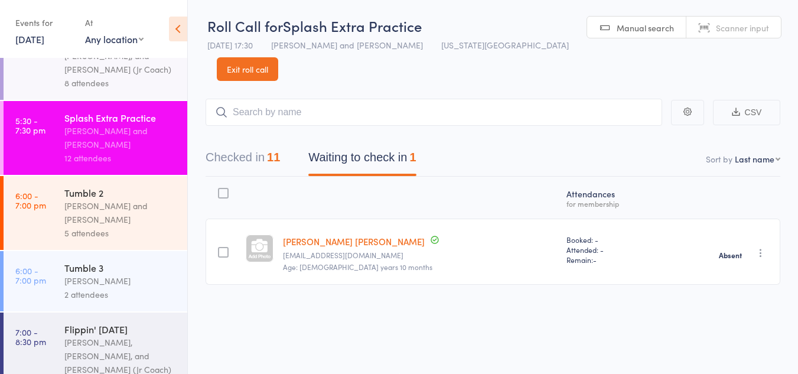
click at [107, 336] on div "Corin Conway, Kat Timothy, and Kinshaia (Jr Coach)" at bounding box center [120, 356] width 113 height 41
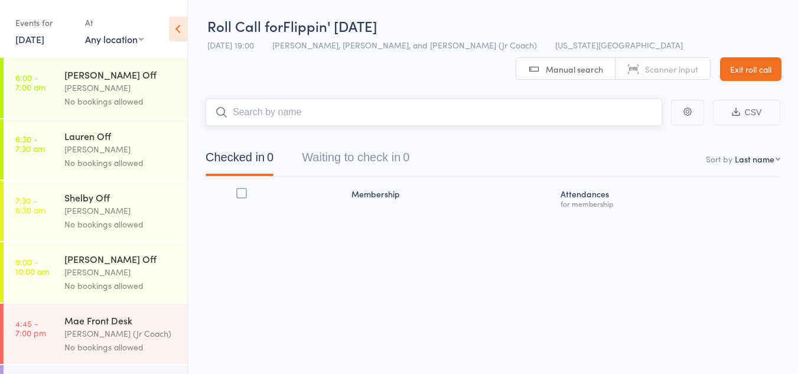
click at [372, 158] on button "Waiting to check in 0" at bounding box center [356, 160] width 108 height 31
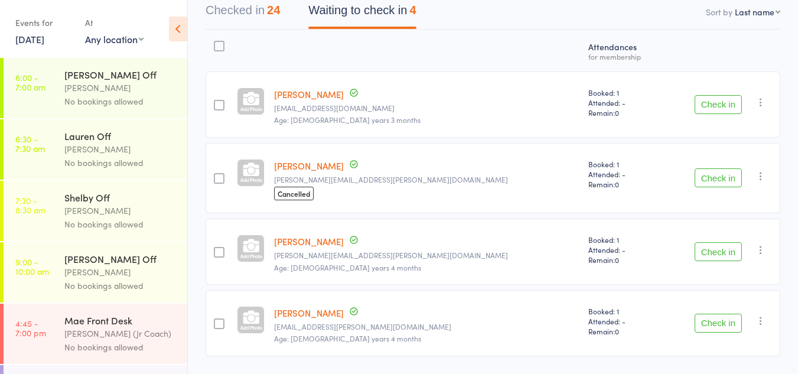
scroll to position [148, 0]
click at [715, 174] on button "Check in" at bounding box center [718, 177] width 47 height 19
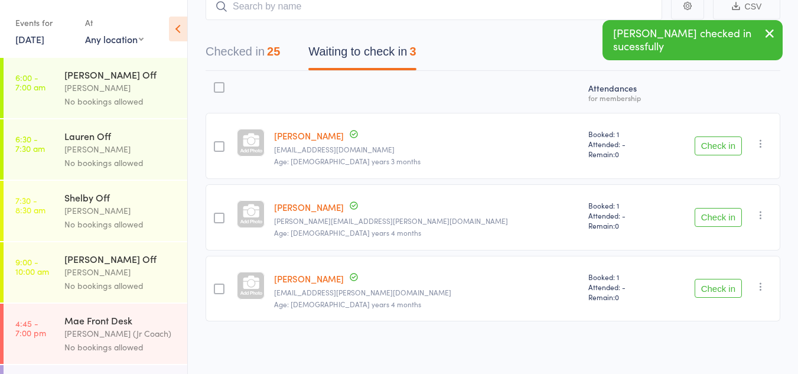
click at [704, 218] on button "Check in" at bounding box center [718, 217] width 47 height 19
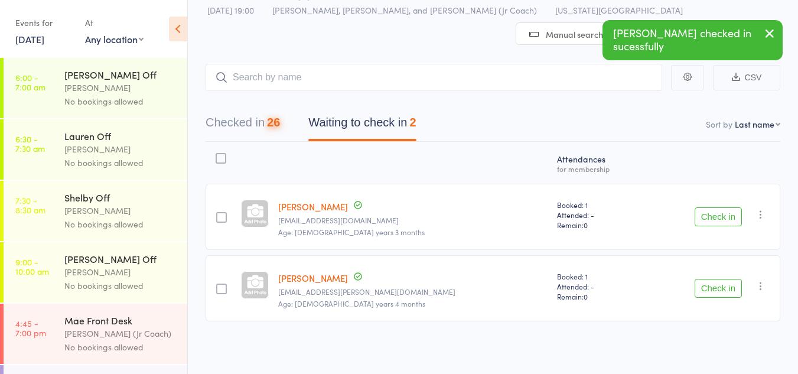
scroll to position [35, 0]
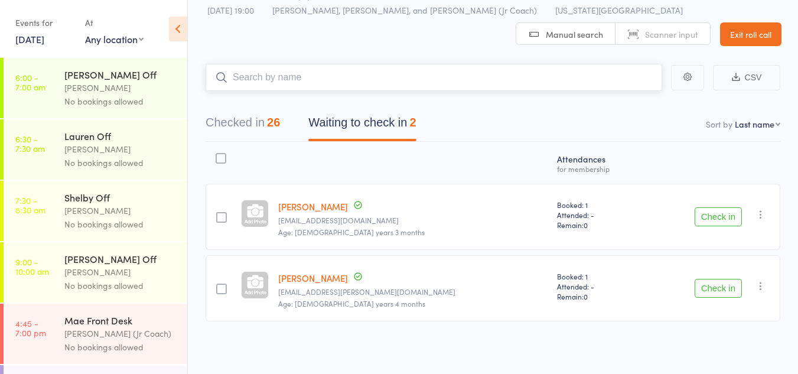
click at [274, 69] on input "search" at bounding box center [434, 77] width 457 height 27
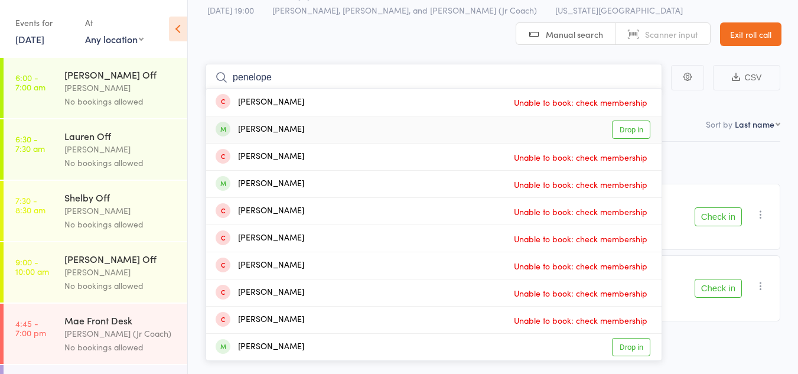
type input "penelope"
click at [641, 126] on link "Drop in" at bounding box center [631, 130] width 38 height 18
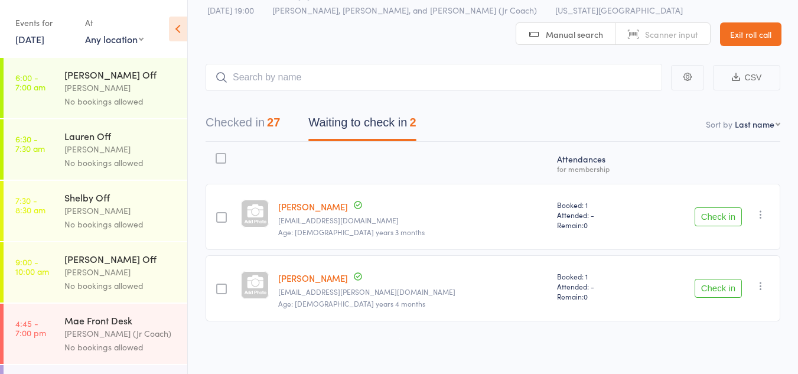
click at [762, 212] on icon "button" at bounding box center [761, 215] width 12 height 12
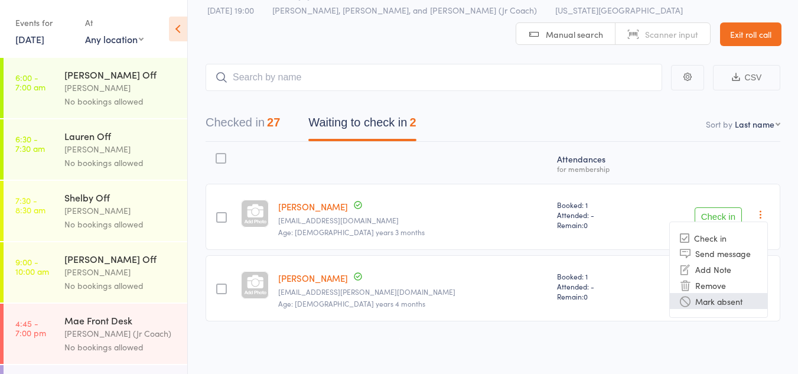
click at [704, 301] on li "Mark absent" at bounding box center [719, 301] width 98 height 16
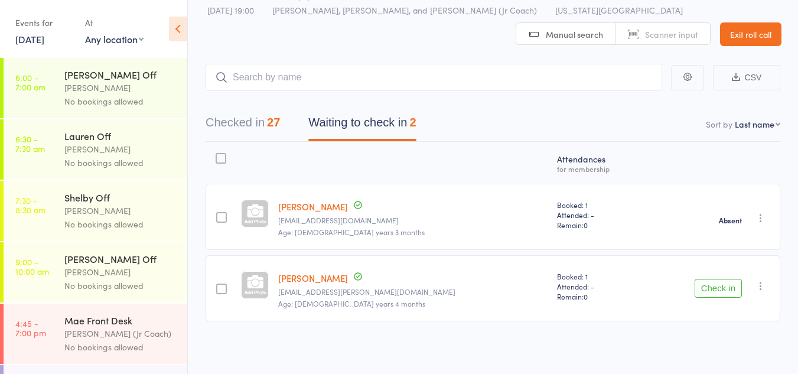
drag, startPoint x: 762, startPoint y: 281, endPoint x: 765, endPoint y: 291, distance: 10.7
click at [765, 291] on icon "button" at bounding box center [761, 286] width 12 height 12
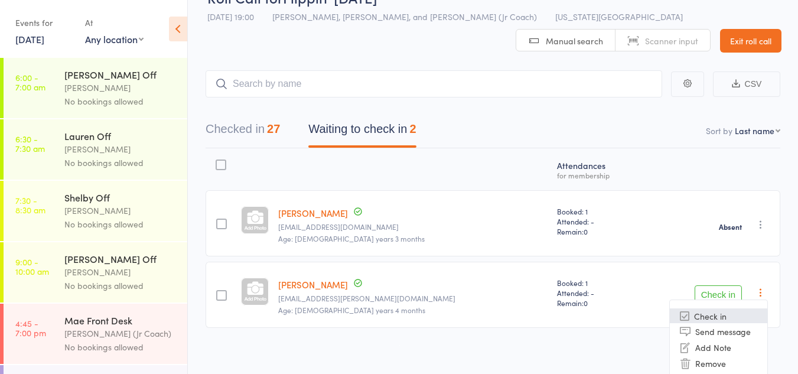
scroll to position [51, 0]
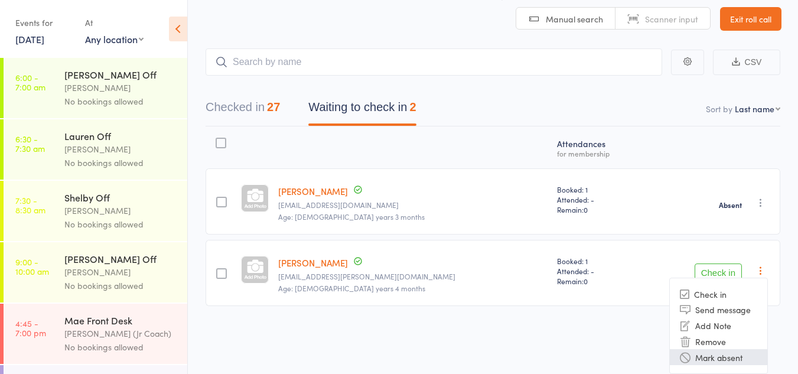
click at [739, 353] on li "Mark absent" at bounding box center [719, 357] width 98 height 16
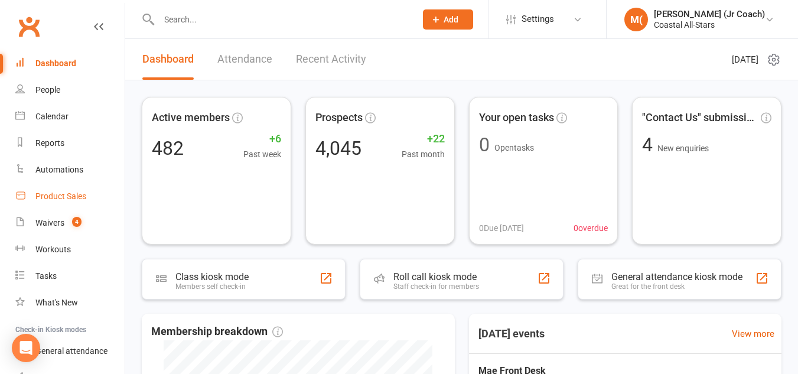
click at [53, 194] on div "Product Sales" at bounding box center [60, 195] width 51 height 9
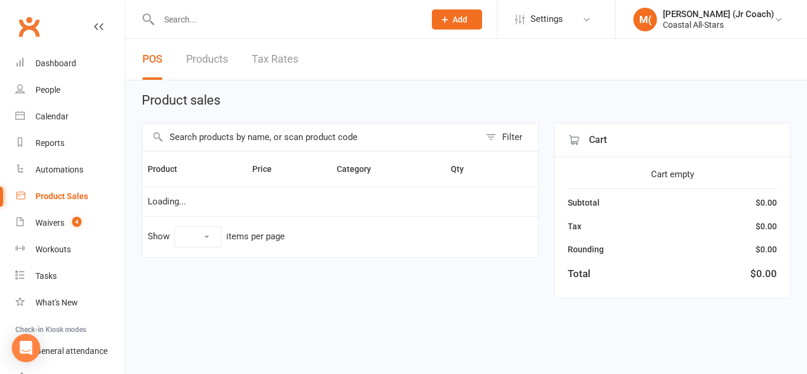
select select "10"
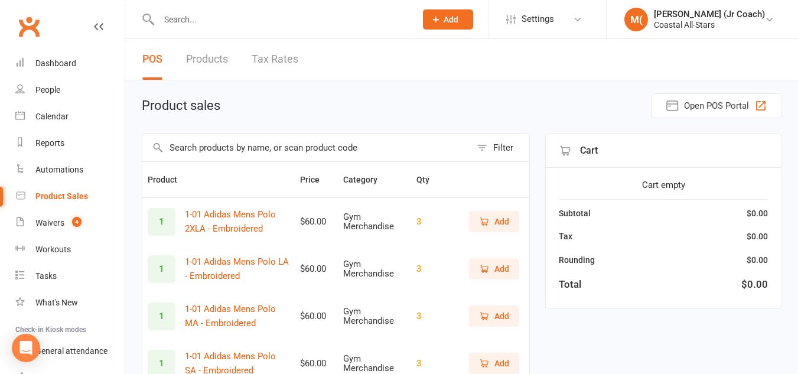
click at [211, 158] on input "text" at bounding box center [306, 147] width 329 height 27
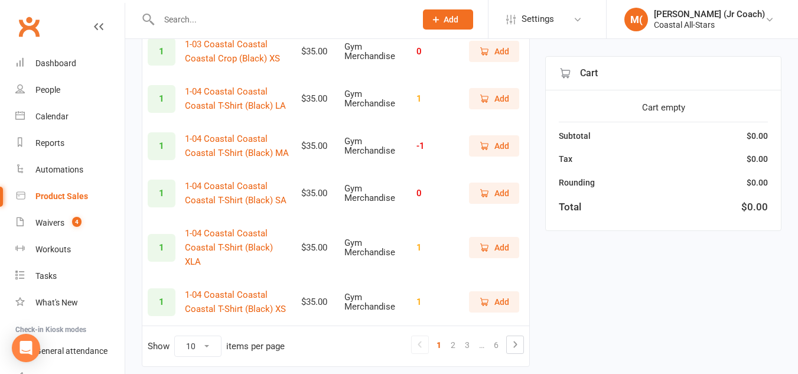
scroll to position [360, 0]
click at [512, 337] on icon at bounding box center [515, 344] width 14 height 14
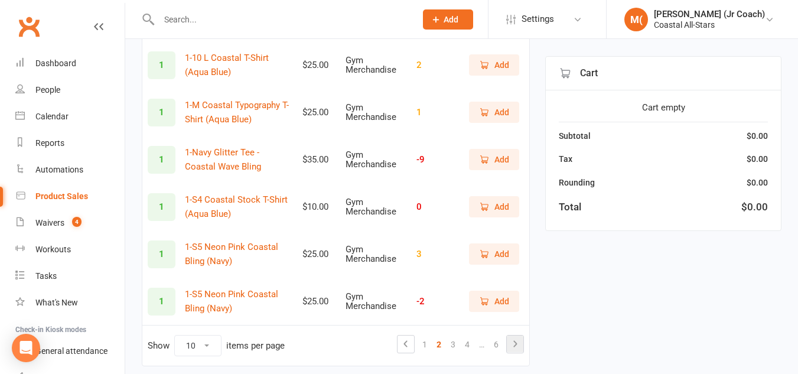
click at [511, 342] on icon at bounding box center [515, 344] width 14 height 14
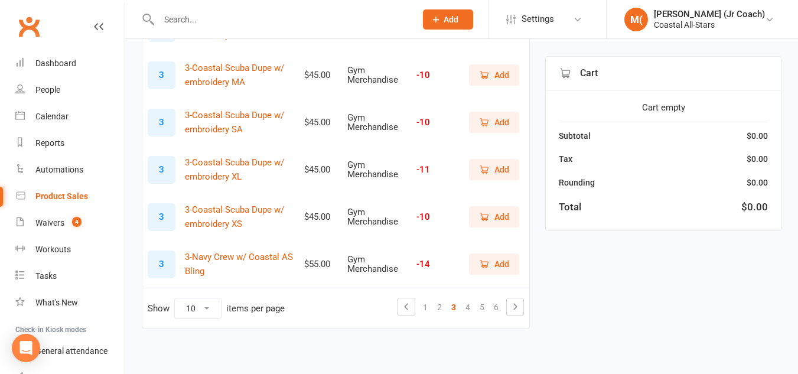
scroll to position [416, 0]
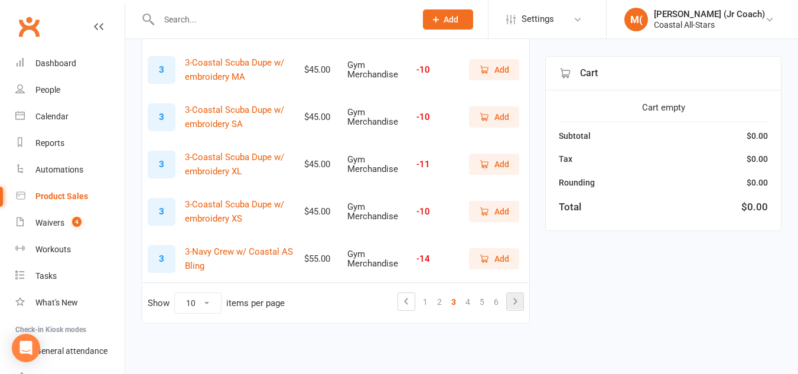
click at [508, 294] on link at bounding box center [515, 301] width 17 height 17
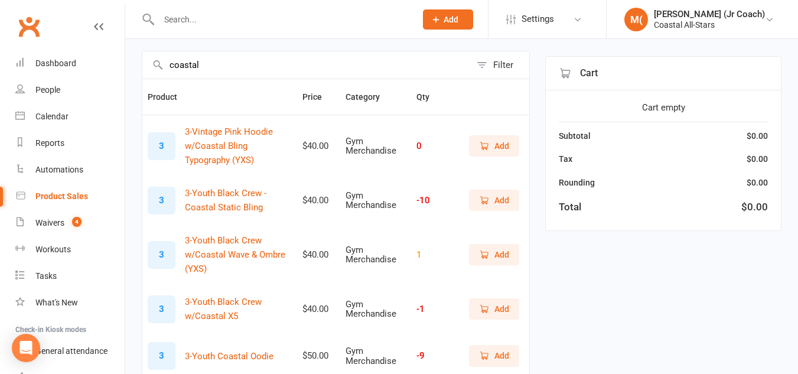
scroll to position [80, 0]
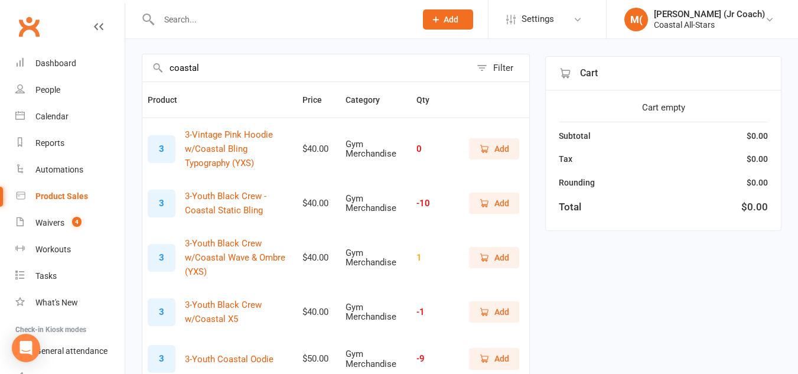
drag, startPoint x: 197, startPoint y: 65, endPoint x: 155, endPoint y: 72, distance: 42.0
click at [155, 72] on div "coastal Filter" at bounding box center [336, 68] width 388 height 28
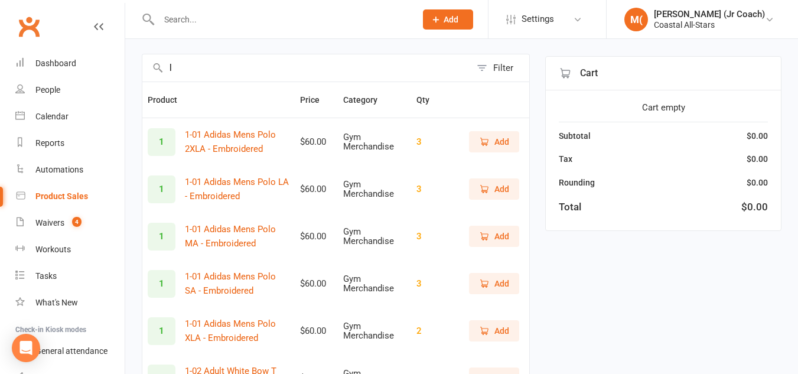
click at [192, 66] on input "l" at bounding box center [306, 67] width 329 height 27
type input "l"
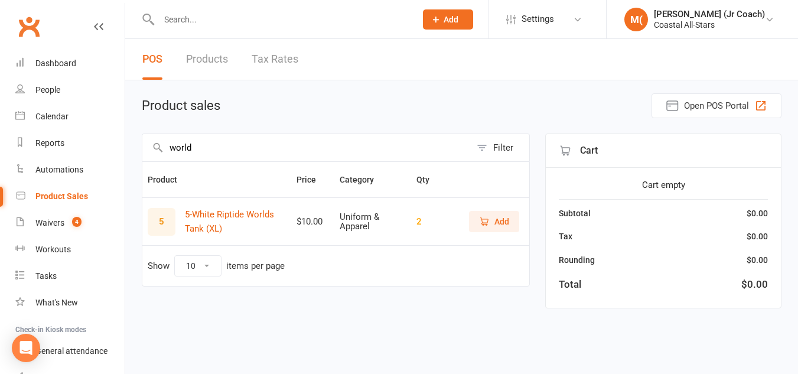
scroll to position [0, 0]
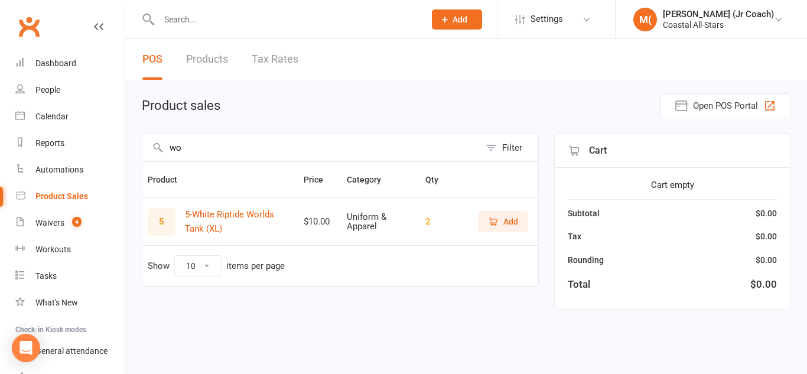
type input "w"
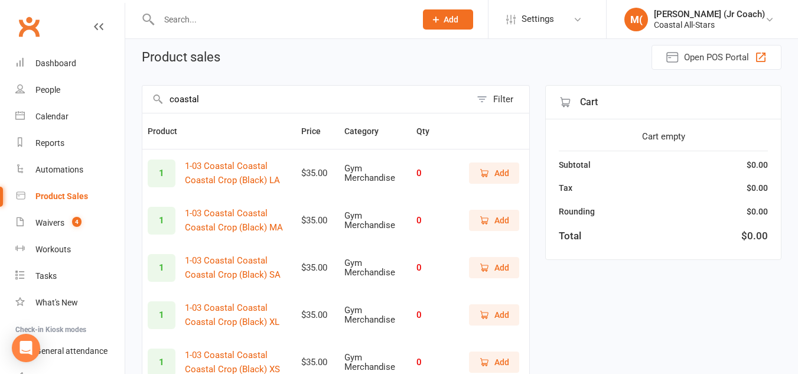
scroll to position [45, 0]
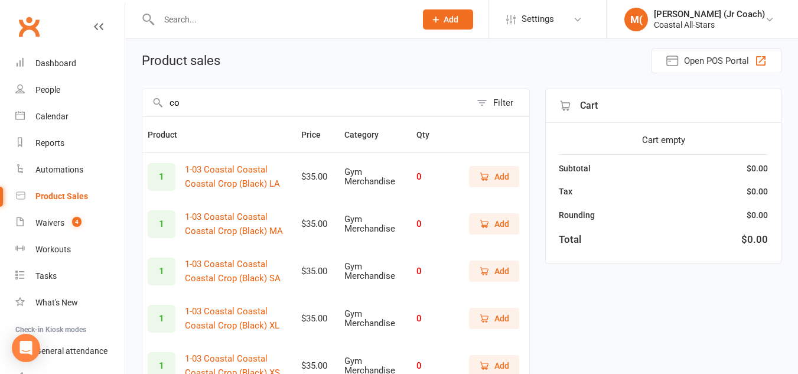
type input "c"
type input "navy"
click at [480, 183] on span "Add" at bounding box center [494, 176] width 30 height 13
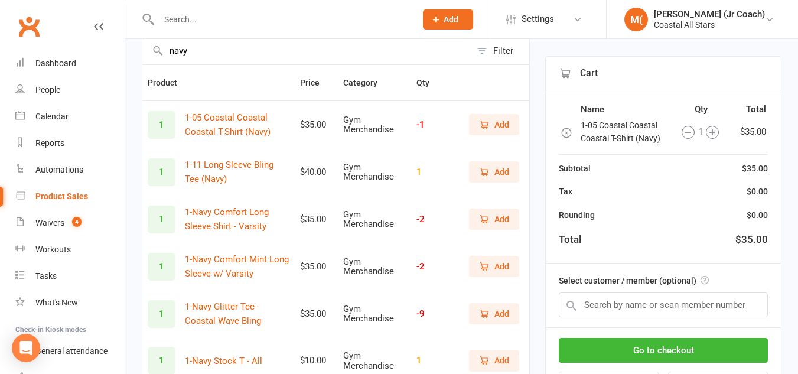
scroll to position [99, 0]
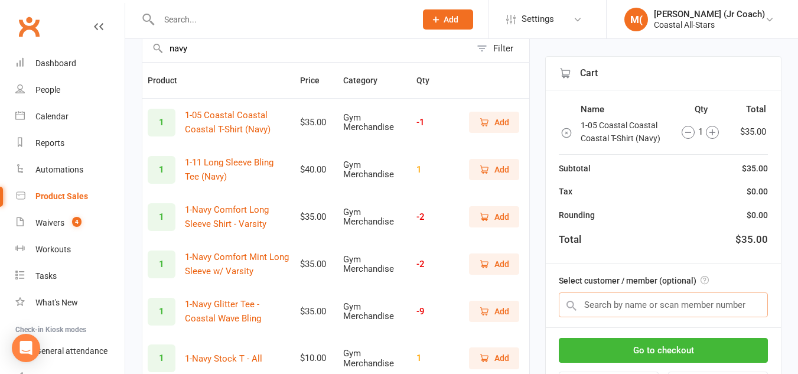
click at [596, 301] on input "text" at bounding box center [663, 305] width 209 height 25
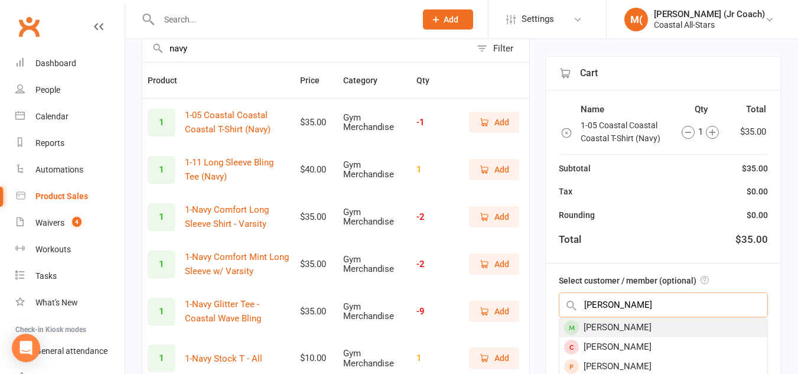
type input "kaylee love"
click at [601, 330] on div "Kaylee Love" at bounding box center [664, 328] width 208 height 20
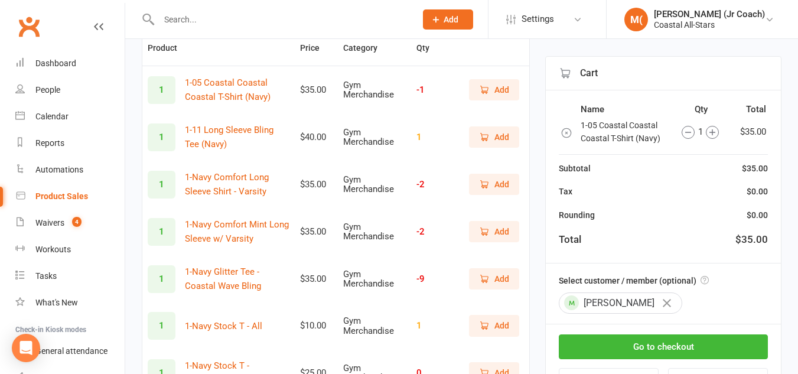
scroll to position [135, 0]
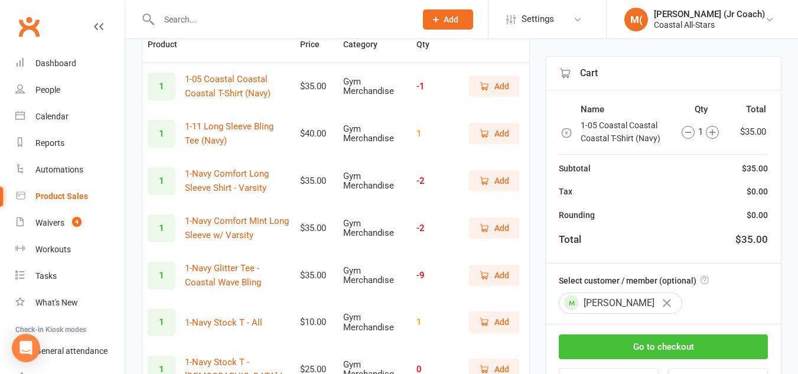
click at [605, 343] on button "Go to checkout" at bounding box center [663, 347] width 209 height 25
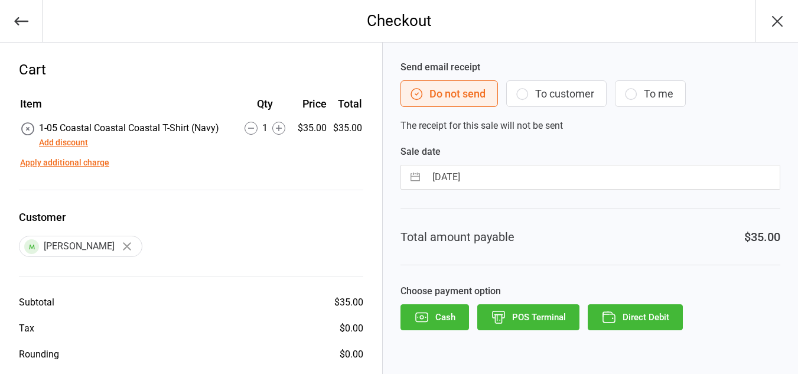
click at [439, 326] on button "Cash" at bounding box center [435, 317] width 69 height 26
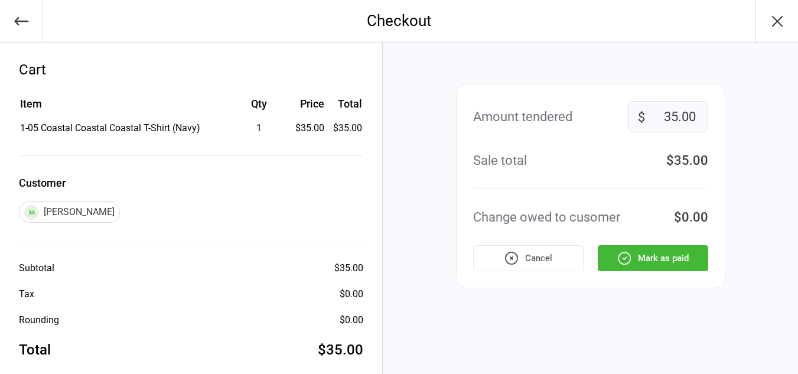
click at [673, 116] on input "35.00" at bounding box center [668, 116] width 80 height 31
click at [677, 116] on input "35.00" at bounding box center [668, 116] width 80 height 31
type input "40.00"
click at [656, 255] on button "Mark as paid" at bounding box center [653, 258] width 111 height 26
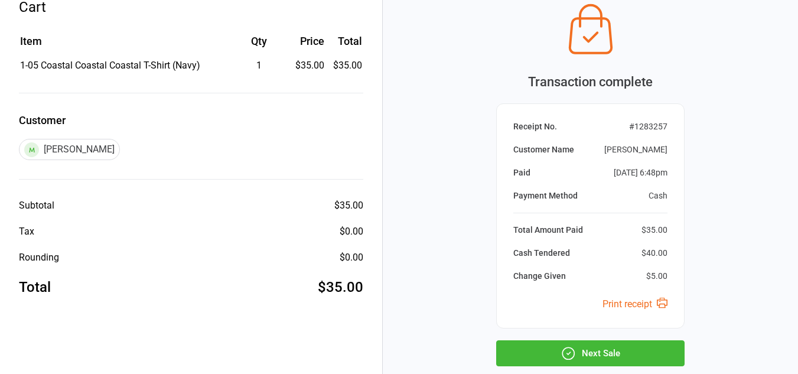
scroll to position [68, 0]
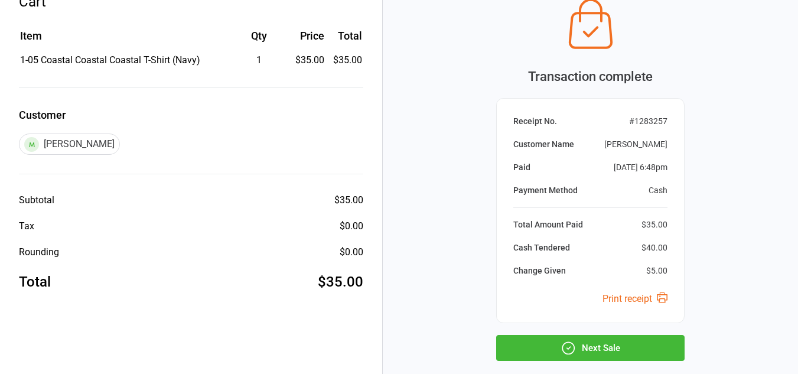
click at [627, 349] on button "Next Sale" at bounding box center [590, 348] width 189 height 26
